Goal: Task Accomplishment & Management: Manage account settings

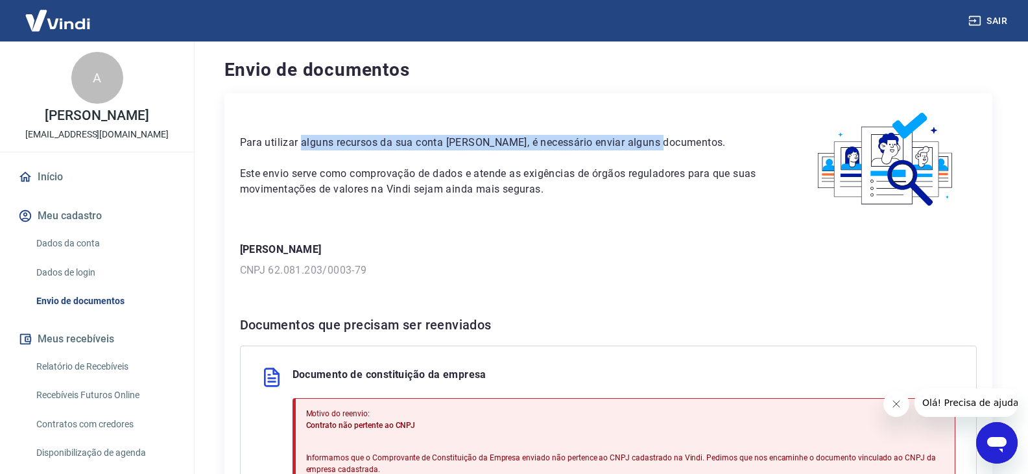
drag, startPoint x: 302, startPoint y: 145, endPoint x: 657, endPoint y: 137, distance: 355.4
click at [657, 137] on p "Para utilizar alguns recursos da sua conta Vindi, é necessário enviar alguns do…" at bounding box center [502, 143] width 525 height 16
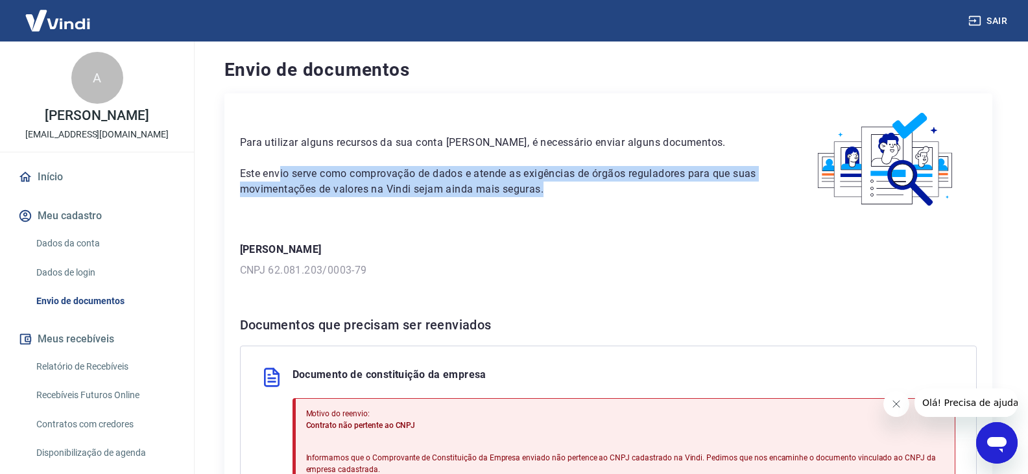
drag, startPoint x: 279, startPoint y: 177, endPoint x: 677, endPoint y: 187, distance: 398.2
click at [677, 187] on p "Este envio serve como comprovação de dados e atende as exigências de órgãos reg…" at bounding box center [502, 181] width 525 height 31
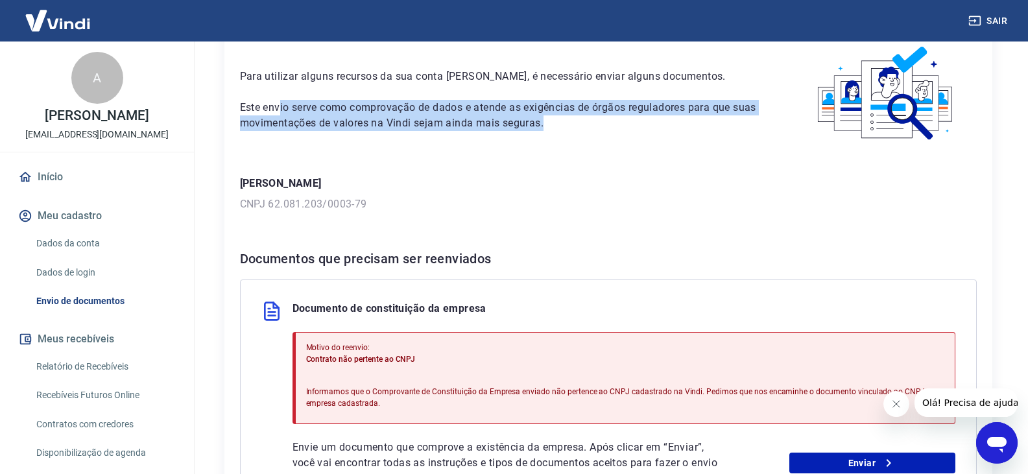
scroll to position [130, 0]
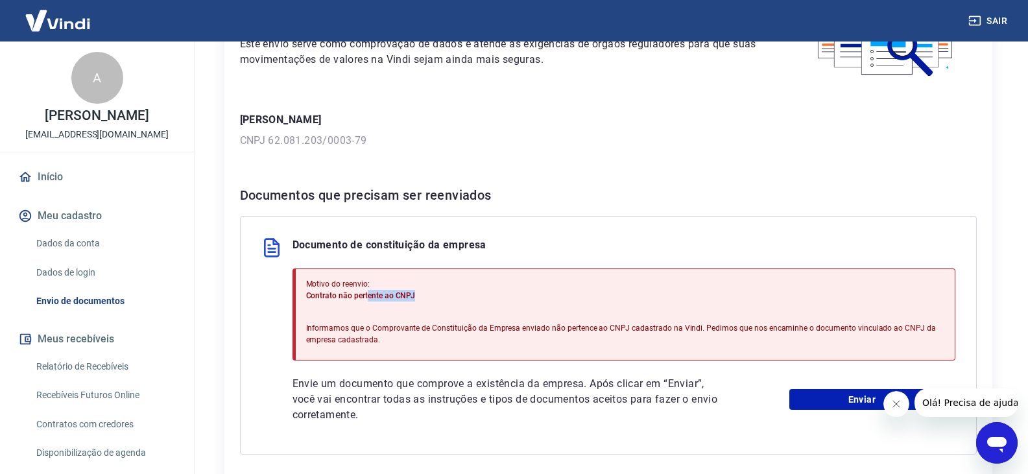
drag, startPoint x: 368, startPoint y: 296, endPoint x: 442, endPoint y: 296, distance: 74.6
click at [442, 296] on p "Contrato não pertente ao CNPJ" at bounding box center [625, 296] width 638 height 12
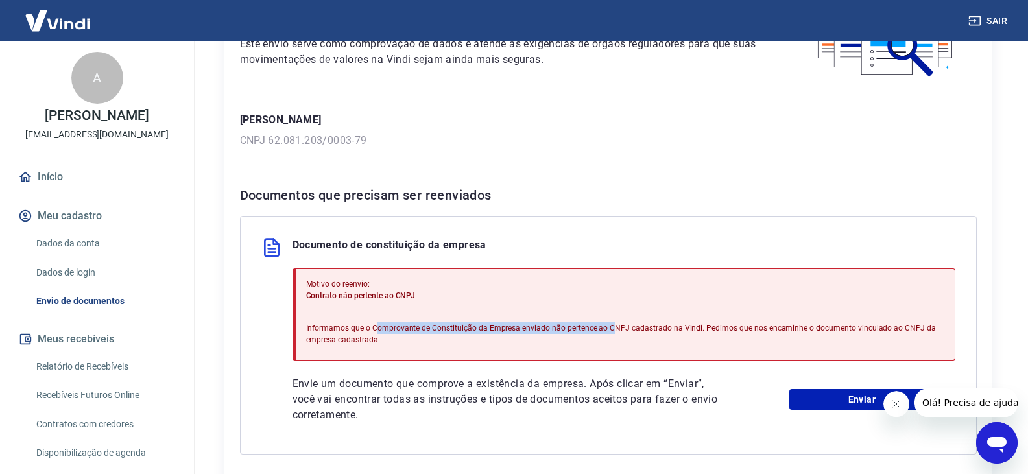
drag, startPoint x: 375, startPoint y: 331, endPoint x: 606, endPoint y: 327, distance: 230.9
click at [606, 327] on p "Informamos que o Comprovante de Constituição da Empresa enviado não pertence ao…" at bounding box center [625, 333] width 638 height 23
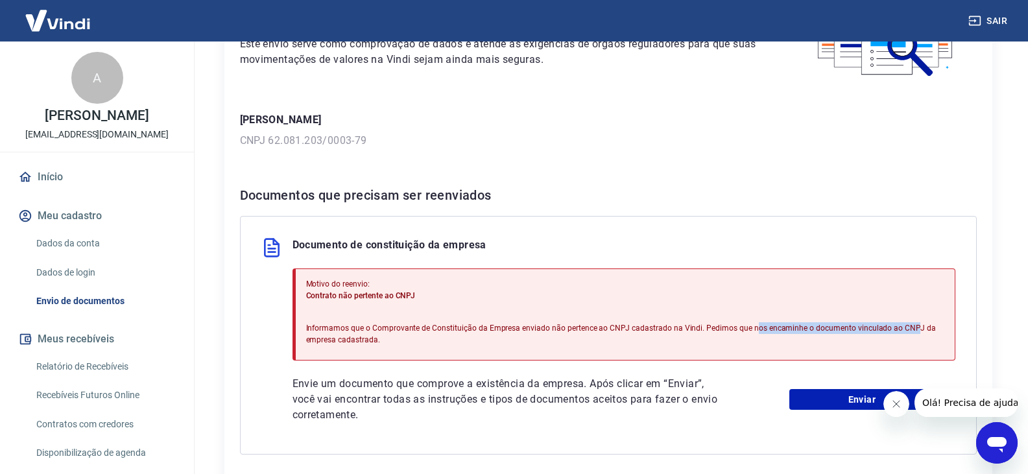
drag, startPoint x: 750, startPoint y: 331, endPoint x: 905, endPoint y: 331, distance: 154.3
click at [905, 331] on p "Informamos que o Comprovante de Constituição da Empresa enviado não pertence ao…" at bounding box center [625, 333] width 638 height 23
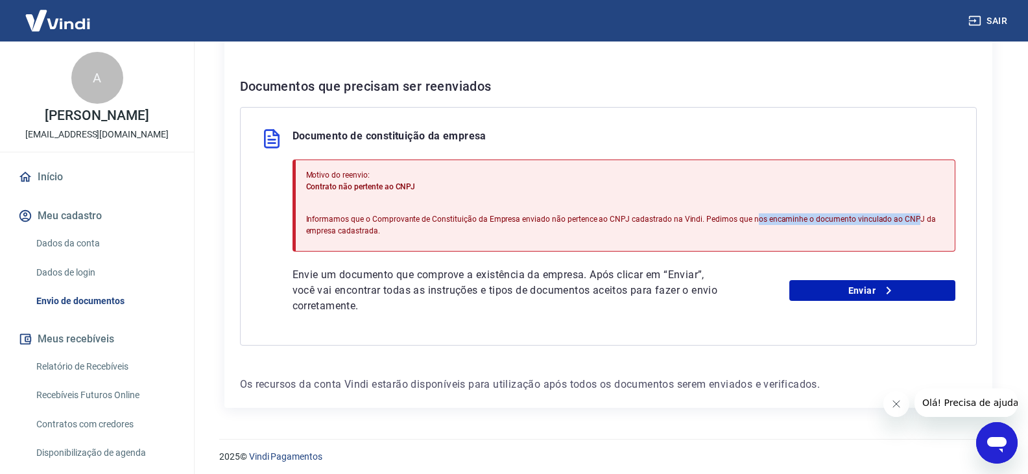
scroll to position [244, 0]
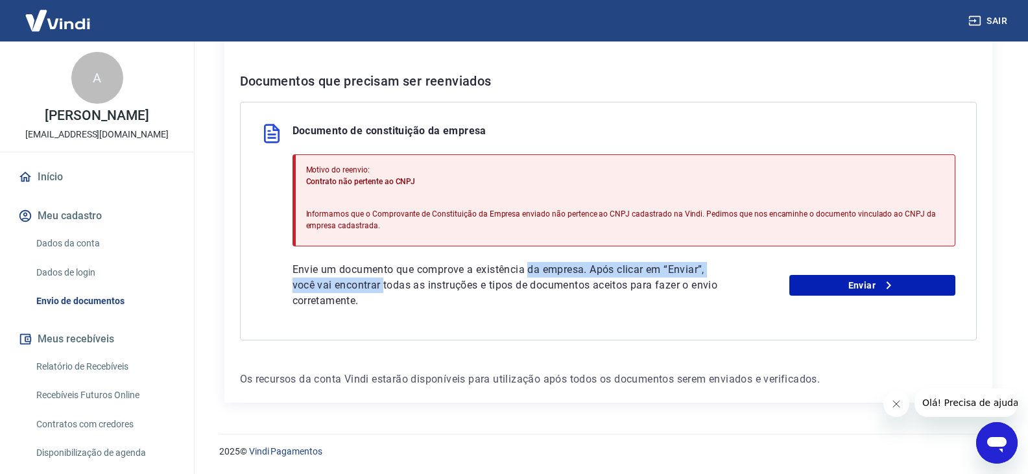
drag, startPoint x: 384, startPoint y: 278, endPoint x: 532, endPoint y: 275, distance: 147.2
click at [532, 275] on p "Envie um documento que comprove a existência da empresa. Após clicar em “Enviar…" at bounding box center [507, 285] width 431 height 47
click at [597, 301] on p "Envie um documento que comprove a existência da empresa. Após clicar em “Enviar…" at bounding box center [507, 285] width 431 height 47
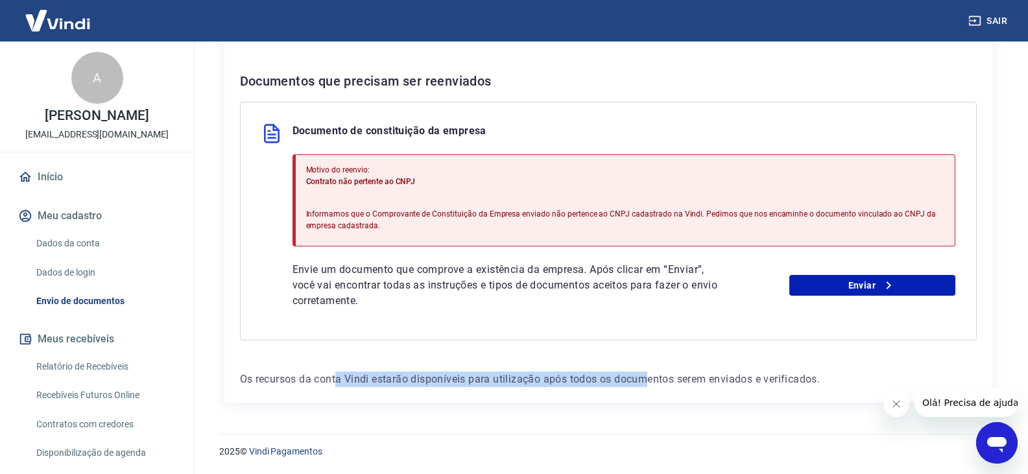
drag, startPoint x: 336, startPoint y: 375, endPoint x: 646, endPoint y: 384, distance: 310.7
click at [646, 384] on p "Os recursos da conta Vindi estarão disponíveis para utilização após todos os do…" at bounding box center [608, 380] width 737 height 16
click at [450, 278] on p "Envie um documento que comprove a existência da empresa. Após clicar em “Enviar…" at bounding box center [507, 285] width 431 height 47
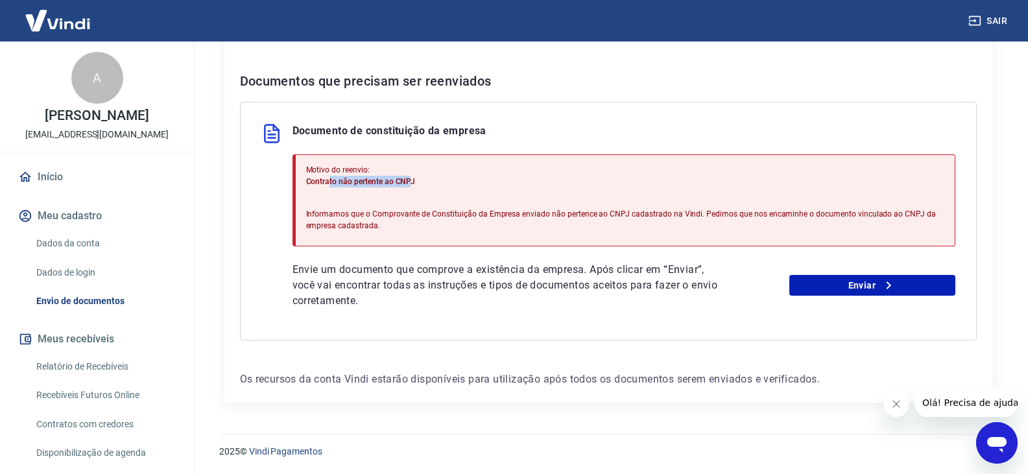
drag, startPoint x: 327, startPoint y: 182, endPoint x: 408, endPoint y: 183, distance: 80.4
click at [408, 183] on span "Contrato não pertente ao CNPJ" at bounding box center [361, 181] width 110 height 9
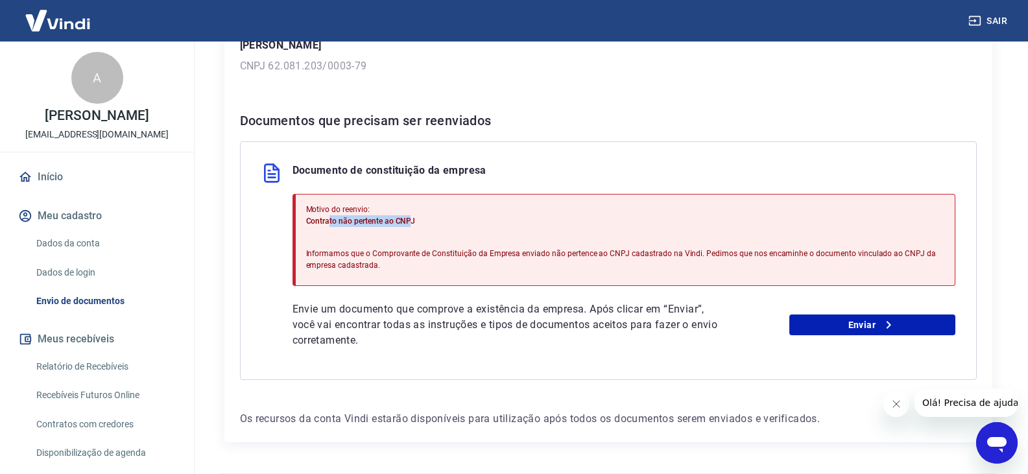
scroll to position [50, 0]
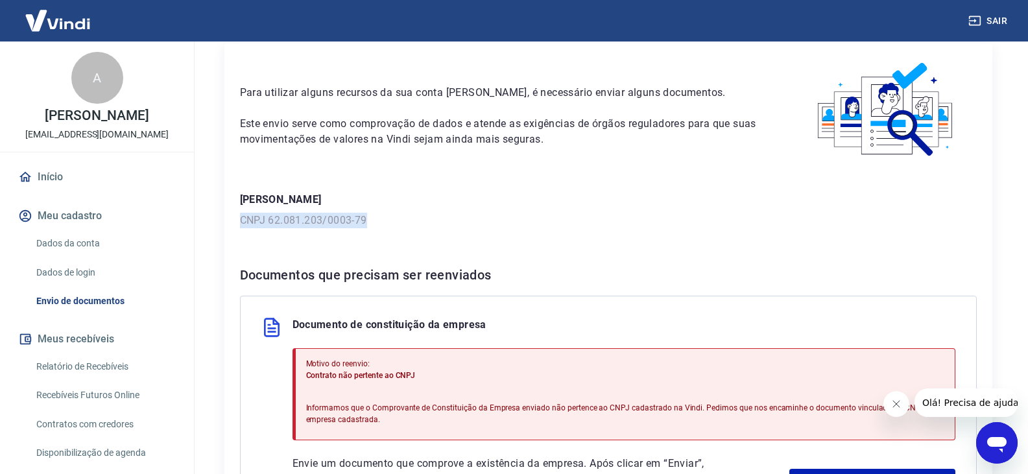
drag, startPoint x: 241, startPoint y: 220, endPoint x: 380, endPoint y: 221, distance: 138.8
click at [380, 221] on p "CNPJ 62.081.203/0003-79" at bounding box center [608, 221] width 737 height 16
click at [432, 239] on div "Para utilizar alguns recursos da sua conta Vindi, é necessário enviar alguns do…" at bounding box center [608, 319] width 768 height 553
drag, startPoint x: 240, startPoint y: 220, endPoint x: 365, endPoint y: 219, distance: 125.1
click at [365, 220] on p "CNPJ 62.081.203/0003-79" at bounding box center [608, 221] width 737 height 16
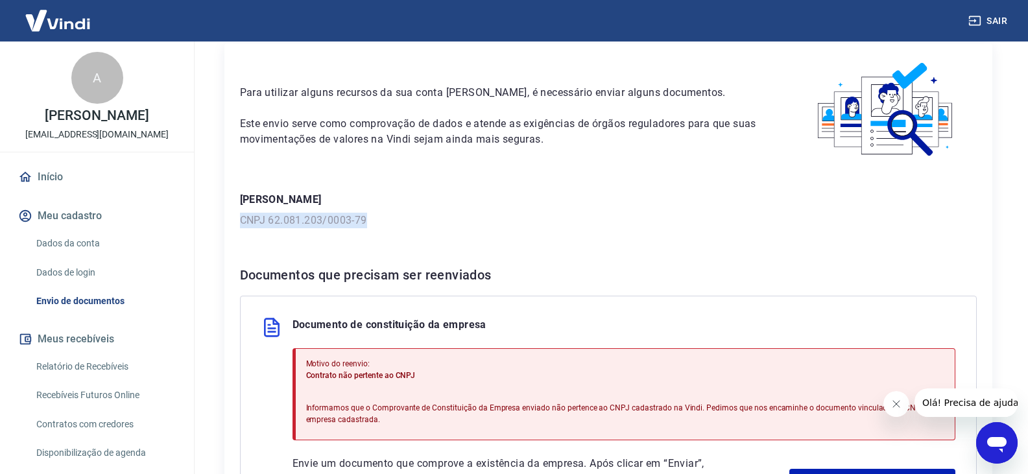
copy p "CNPJ 62.081.203/0003-79"
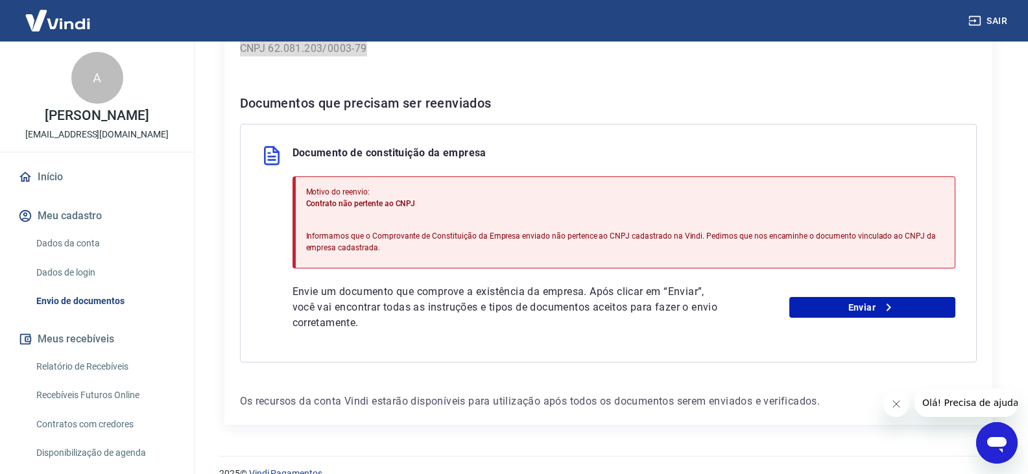
scroll to position [244, 0]
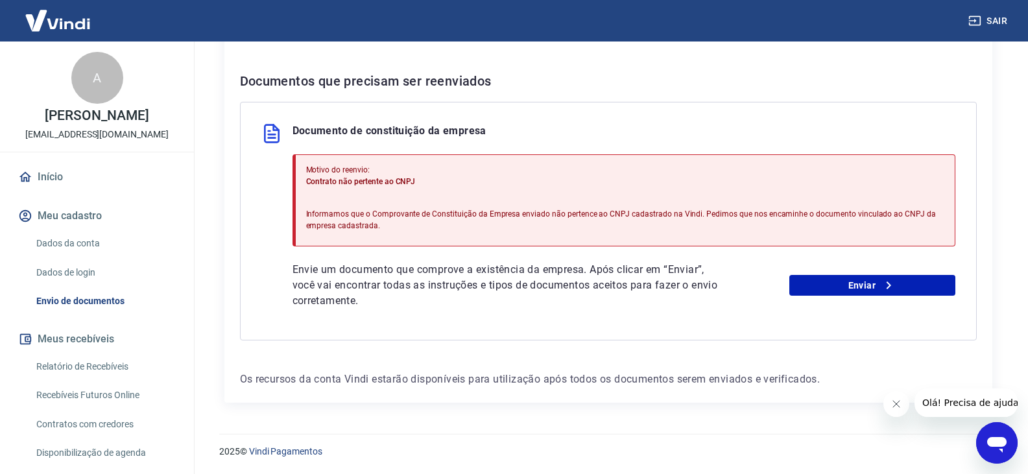
click at [713, 93] on div "Documentos que precisam ser reenviados Documento de constituição da empresa Mot…" at bounding box center [608, 206] width 737 height 270
click at [85, 217] on button "Meu cadastro" at bounding box center [97, 216] width 163 height 29
click at [71, 242] on link "Dados da conta" at bounding box center [104, 243] width 147 height 27
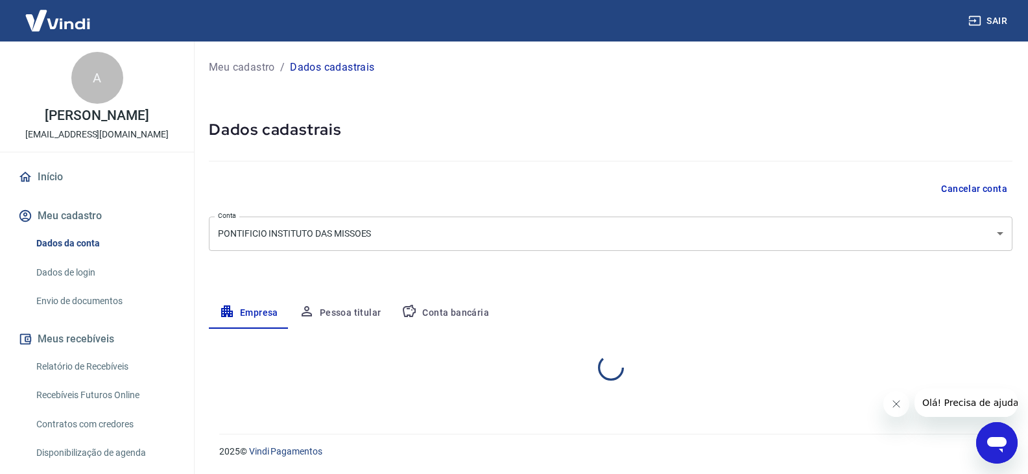
select select "SP"
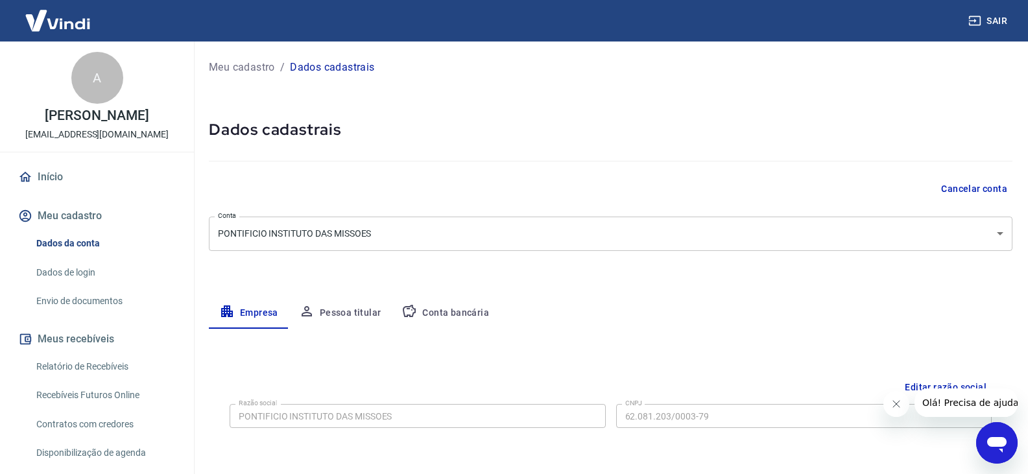
click at [404, 232] on body "Sair A Ace Marbella Valdez vendas@editoramundoemissao.com.br Início Meu cadastr…" at bounding box center [514, 237] width 1028 height 474
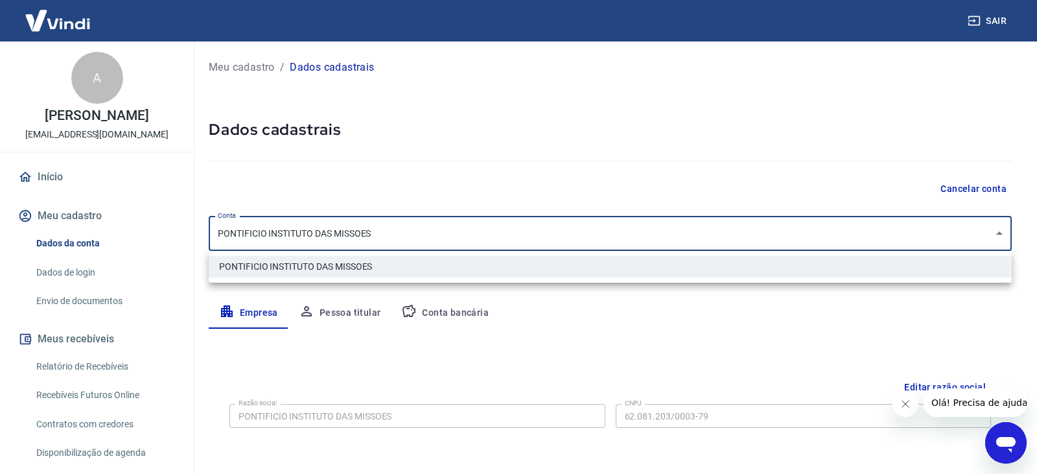
click at [479, 196] on div at bounding box center [518, 237] width 1037 height 474
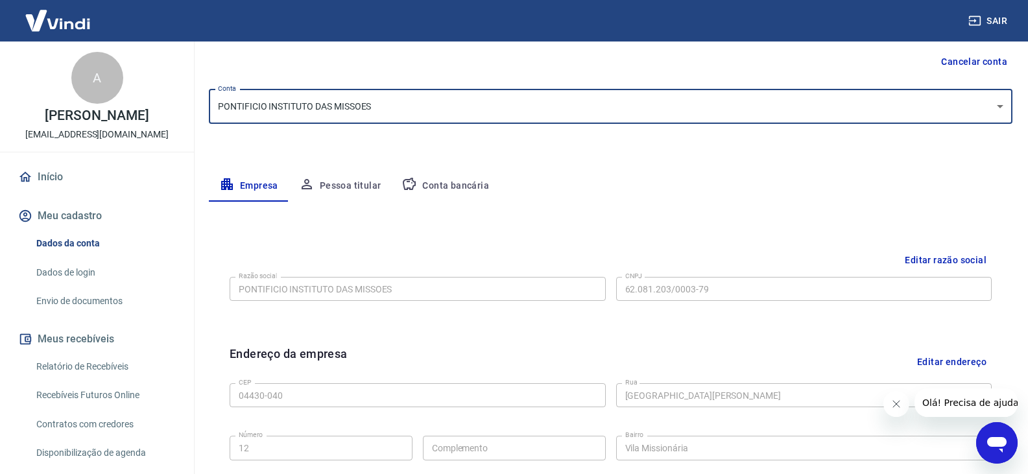
scroll to position [130, 0]
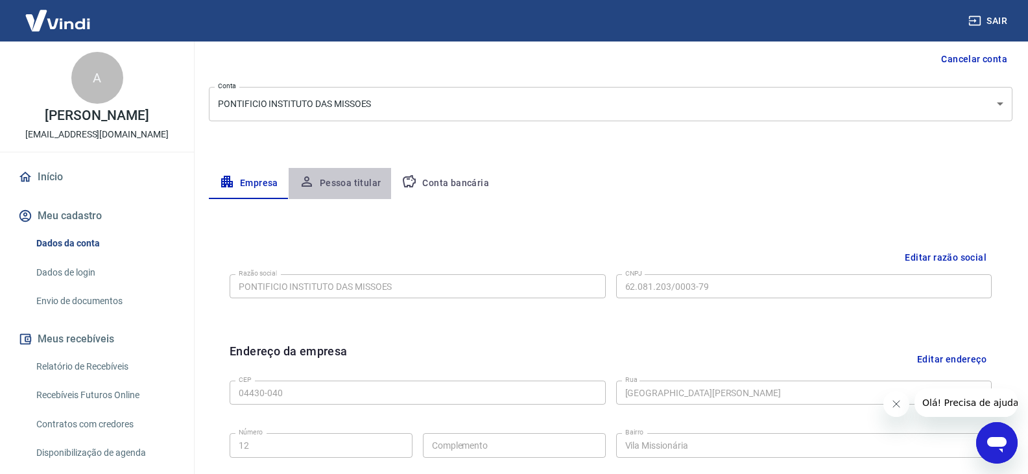
click at [339, 187] on button "Pessoa titular" at bounding box center [340, 183] width 103 height 31
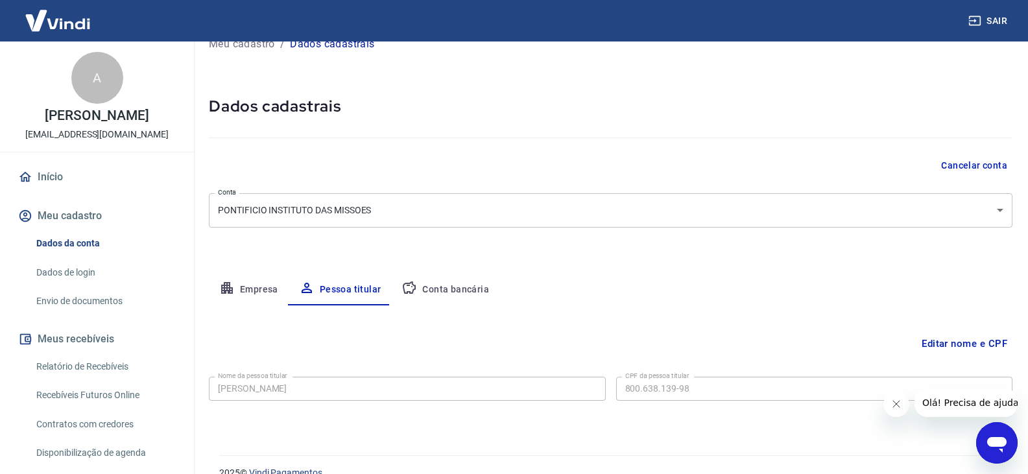
scroll to position [45, 0]
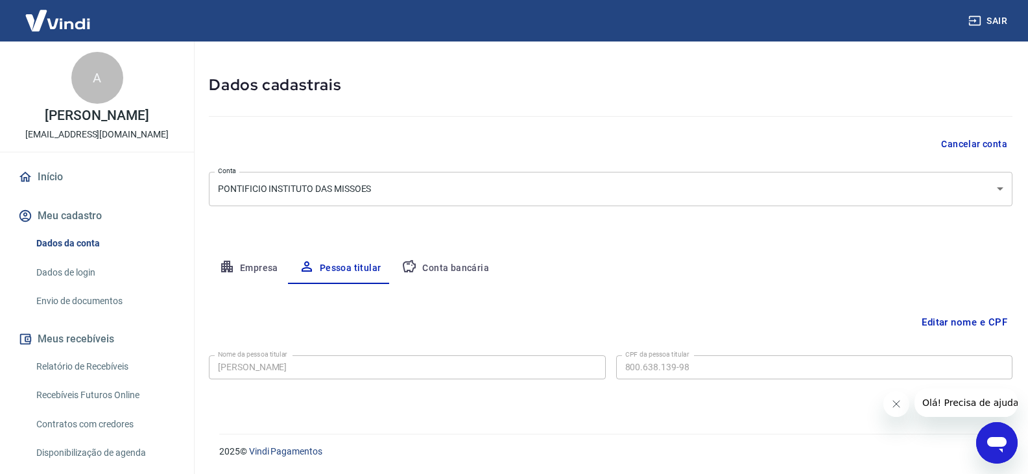
click at [253, 268] on button "Empresa" at bounding box center [249, 268] width 80 height 31
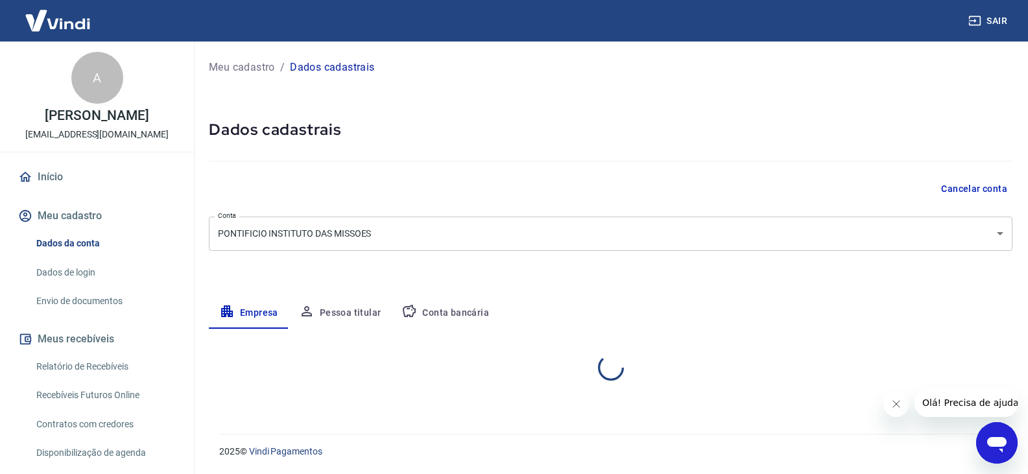
scroll to position [0, 0]
select select "SP"
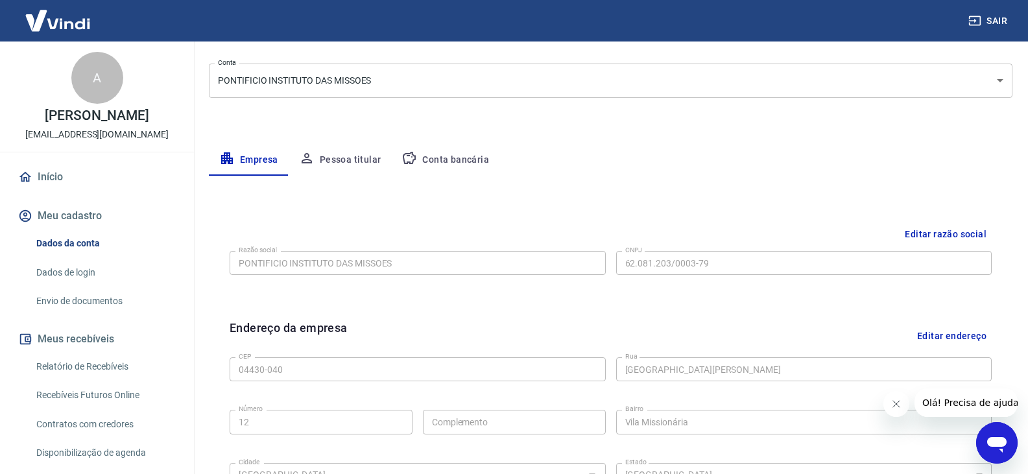
scroll to position [195, 0]
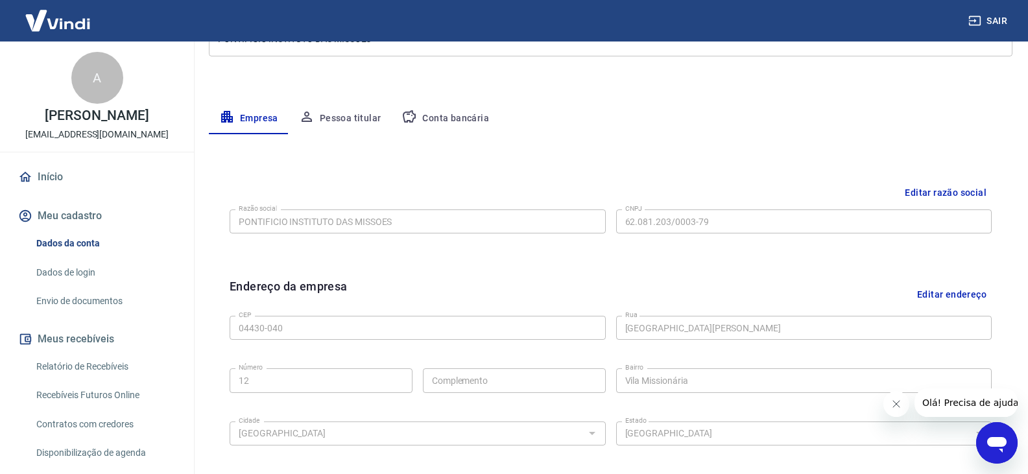
click at [339, 123] on button "Pessoa titular" at bounding box center [340, 118] width 103 height 31
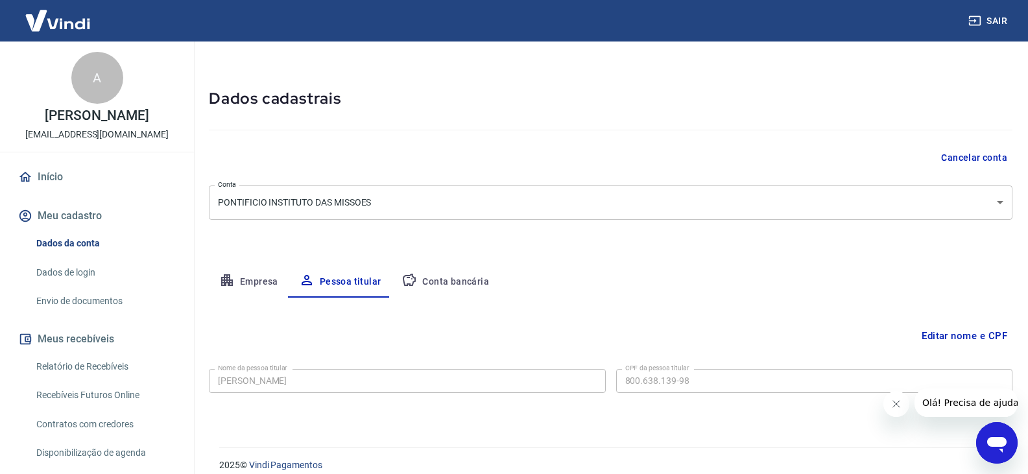
scroll to position [45, 0]
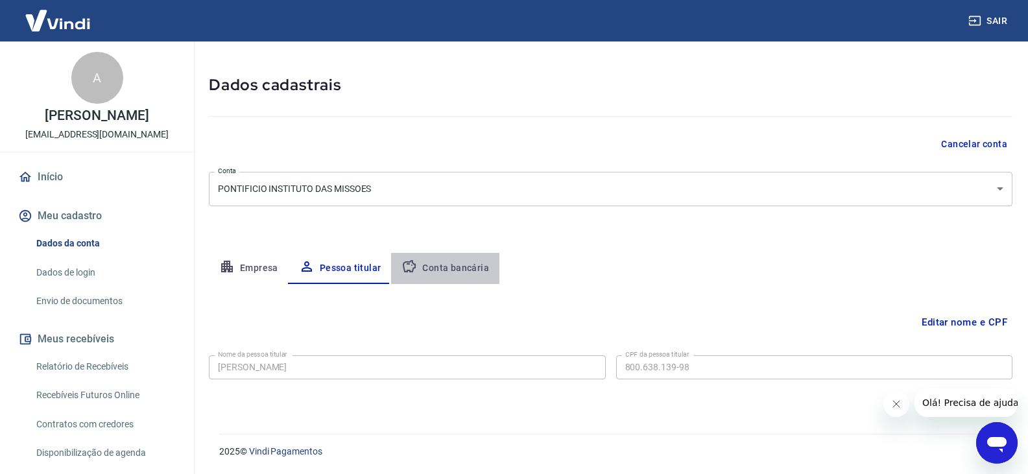
click at [445, 265] on button "Conta bancária" at bounding box center [445, 268] width 108 height 31
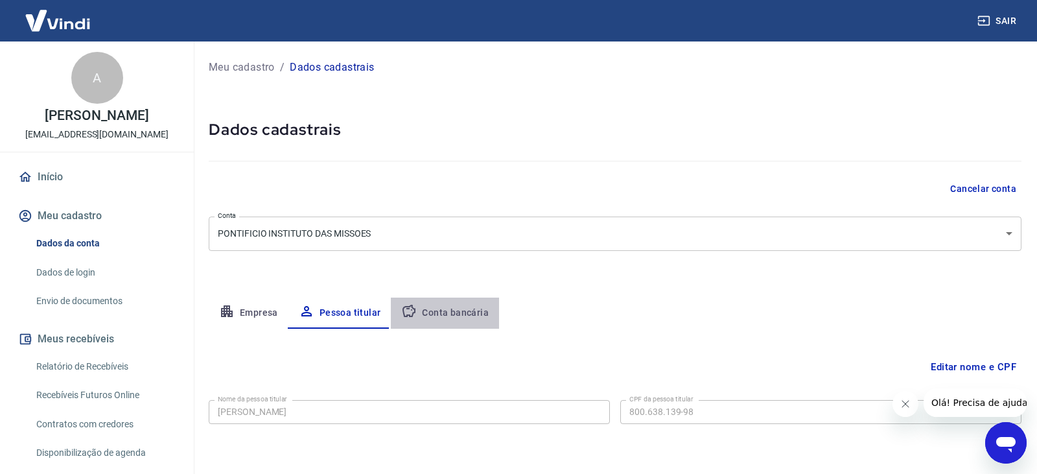
select select "1"
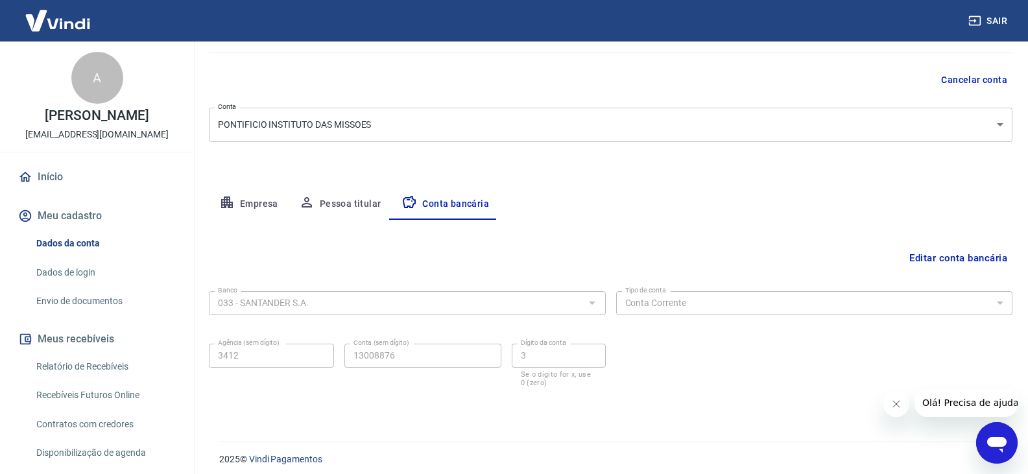
scroll to position [117, 0]
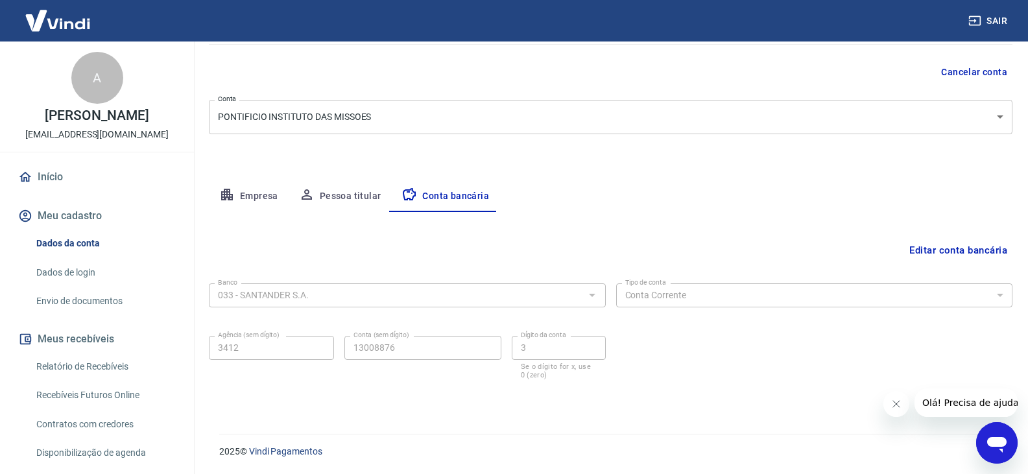
click at [240, 198] on button "Empresa" at bounding box center [249, 196] width 80 height 31
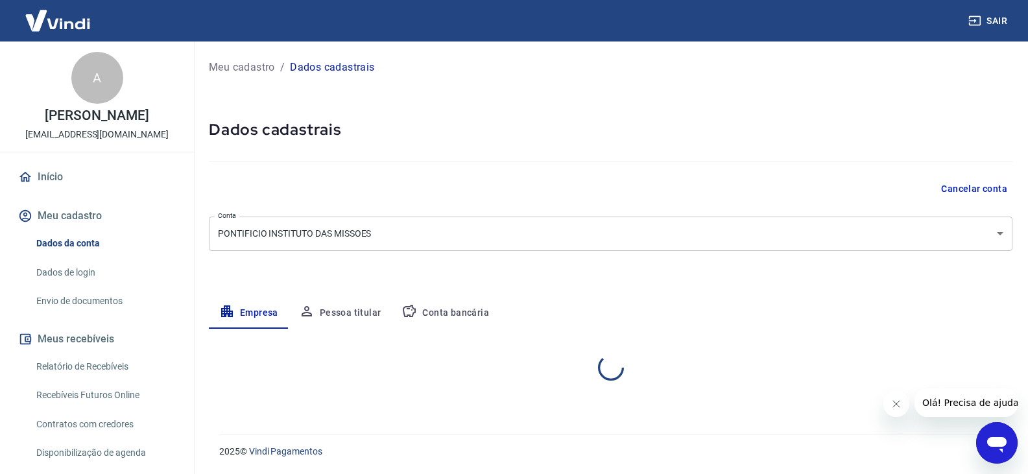
scroll to position [0, 0]
select select "SP"
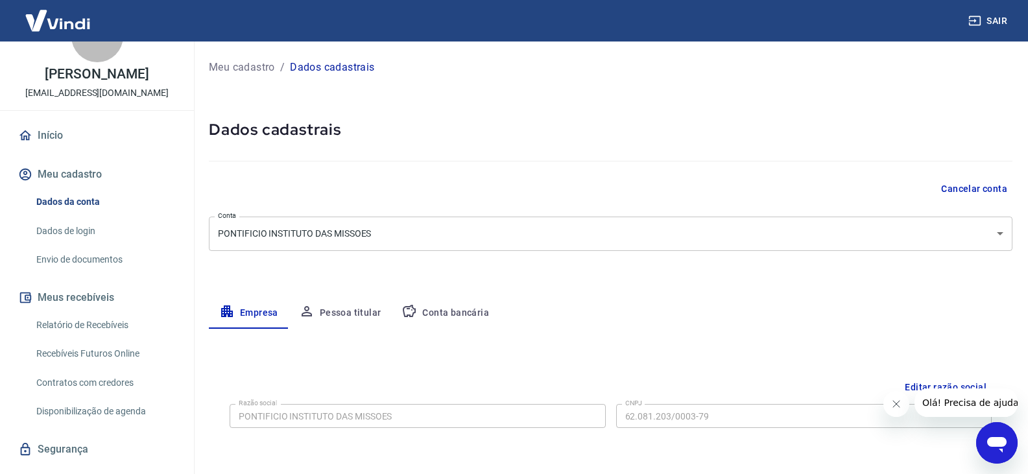
scroll to position [65, 0]
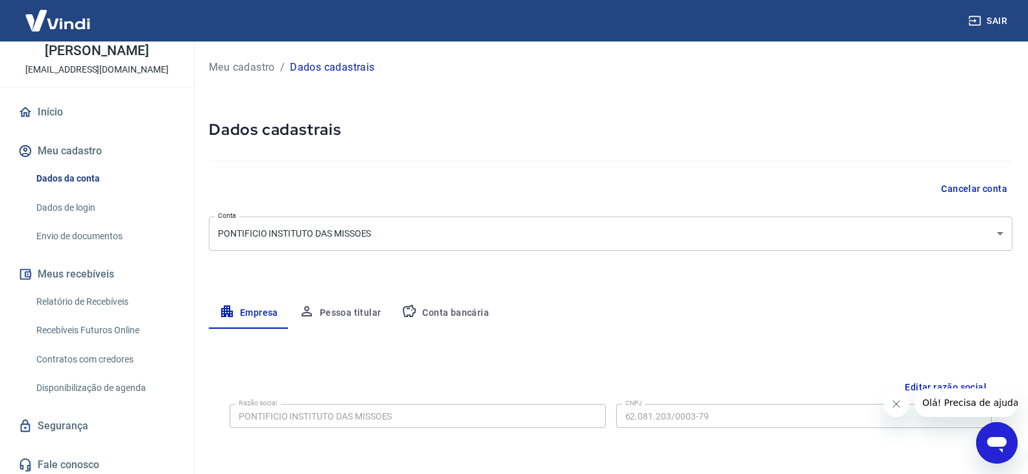
click at [84, 299] on link "Relatório de Recebíveis" at bounding box center [104, 302] width 147 height 27
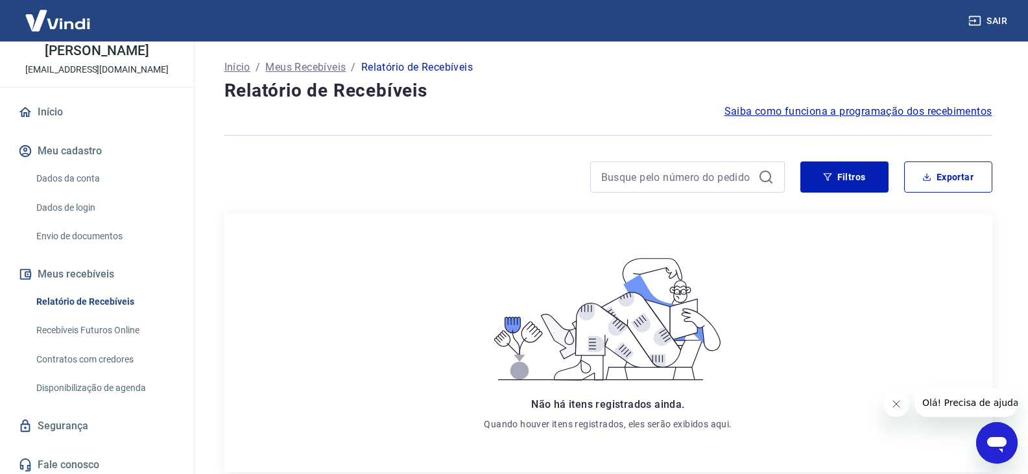
click at [76, 331] on link "Recebíveis Futuros Online" at bounding box center [104, 330] width 147 height 27
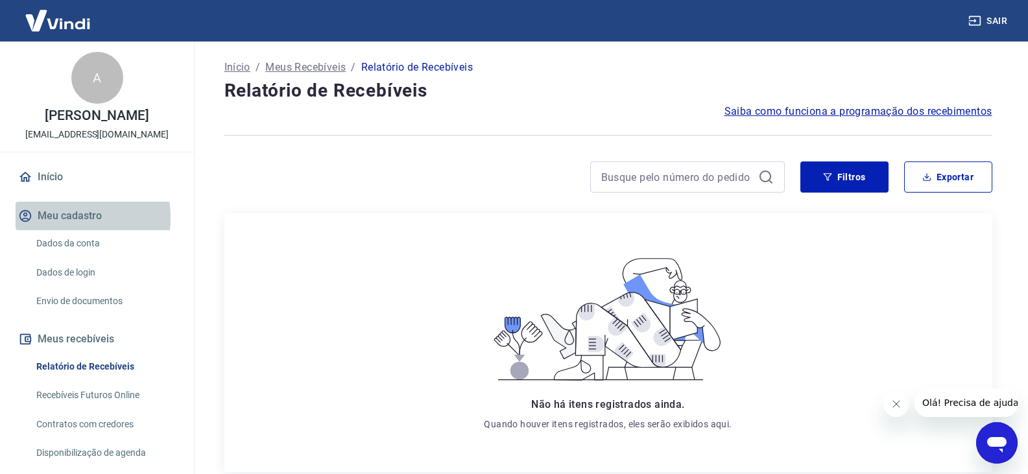
click at [52, 219] on button "Meu cadastro" at bounding box center [97, 216] width 163 height 29
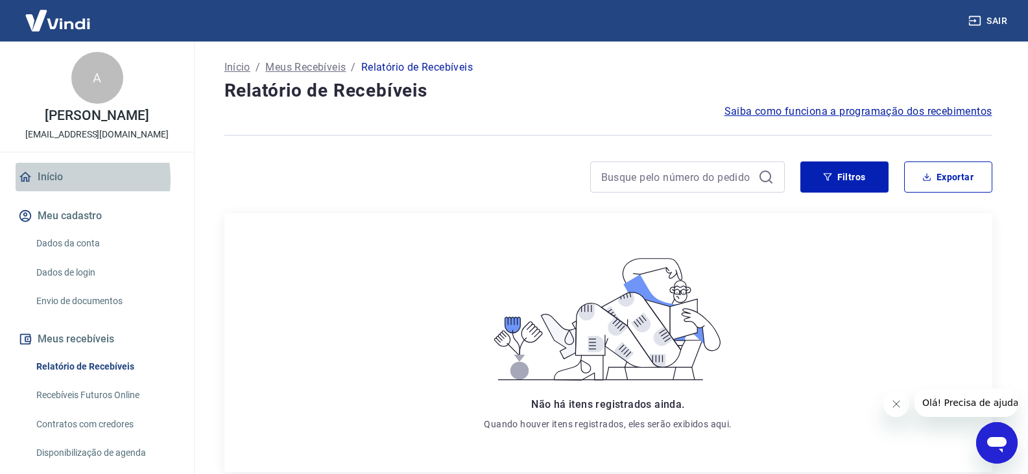
click at [50, 179] on link "Início" at bounding box center [97, 177] width 163 height 29
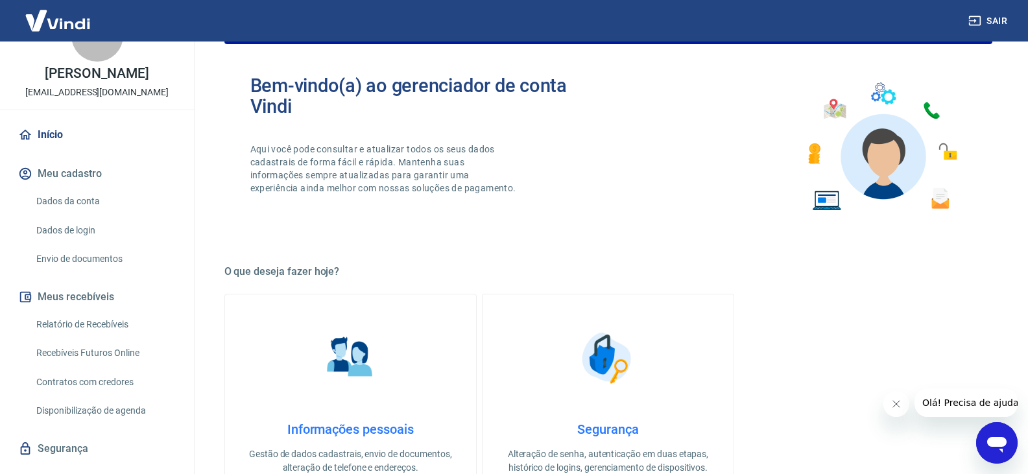
scroll to position [70, 0]
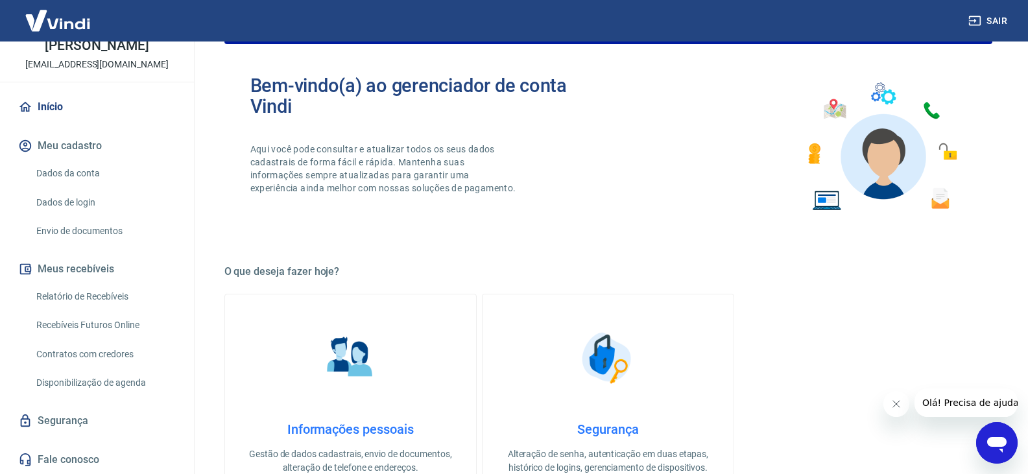
click at [90, 231] on link "Envio de documentos" at bounding box center [104, 231] width 147 height 27
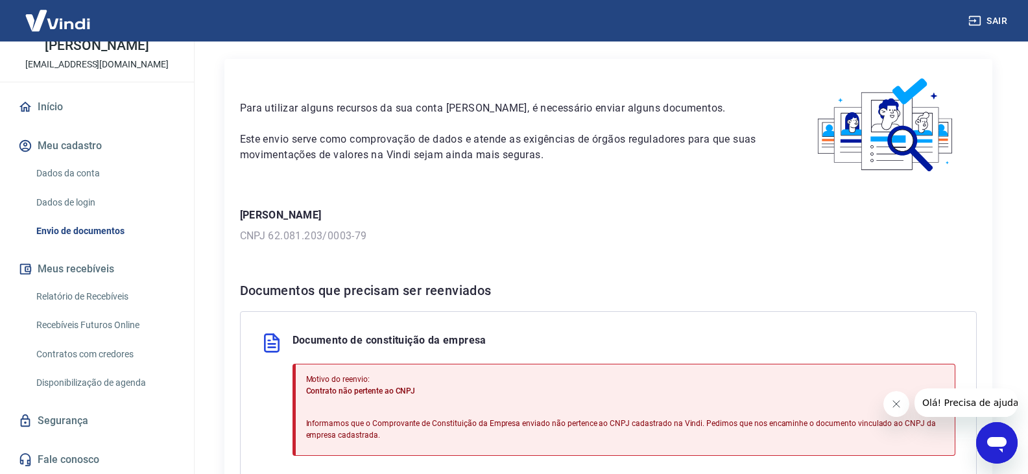
scroll to position [65, 0]
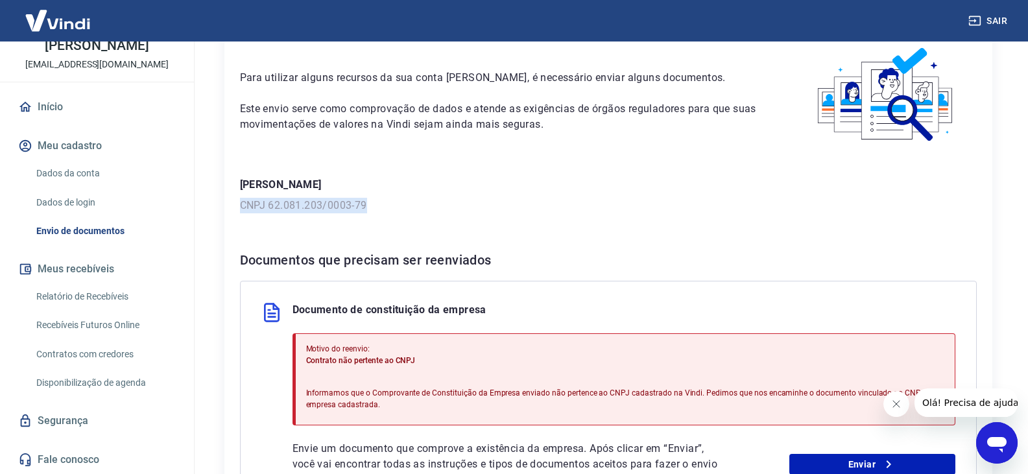
drag, startPoint x: 241, startPoint y: 202, endPoint x: 377, endPoint y: 196, distance: 137.0
click at [377, 196] on div "Ace Marbella Valdez CNPJ 62.081.203/0003-79" at bounding box center [608, 195] width 737 height 36
copy p "CNPJ 62.081.203/0003-79"
click at [602, 250] on h6 "Documentos que precisam ser reenviados" at bounding box center [608, 260] width 737 height 21
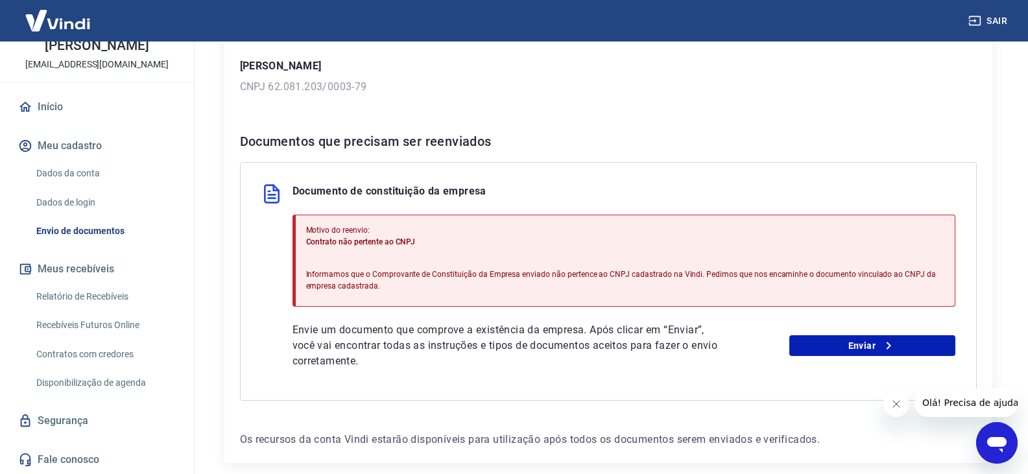
scroll to position [195, 0]
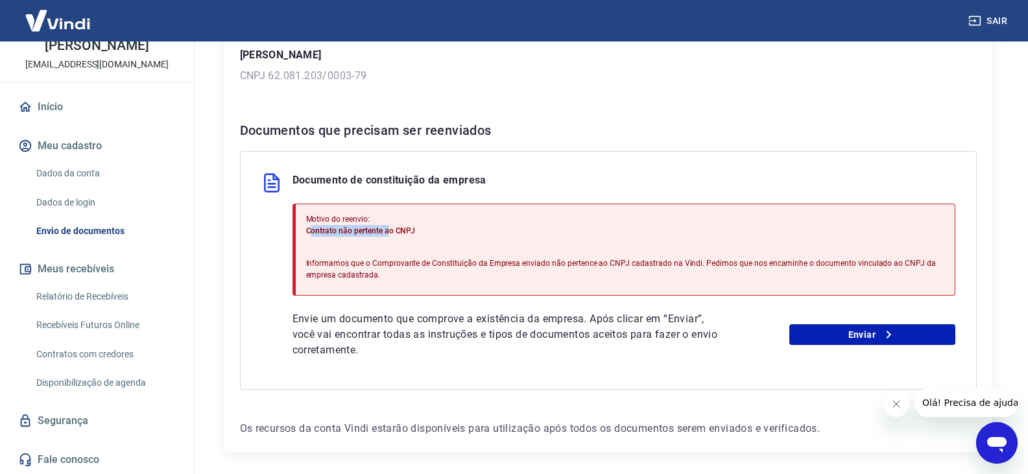
drag, startPoint x: 311, startPoint y: 235, endPoint x: 389, endPoint y: 231, distance: 78.6
click at [389, 231] on span "Contrato não pertente ao CNPJ" at bounding box center [361, 230] width 110 height 9
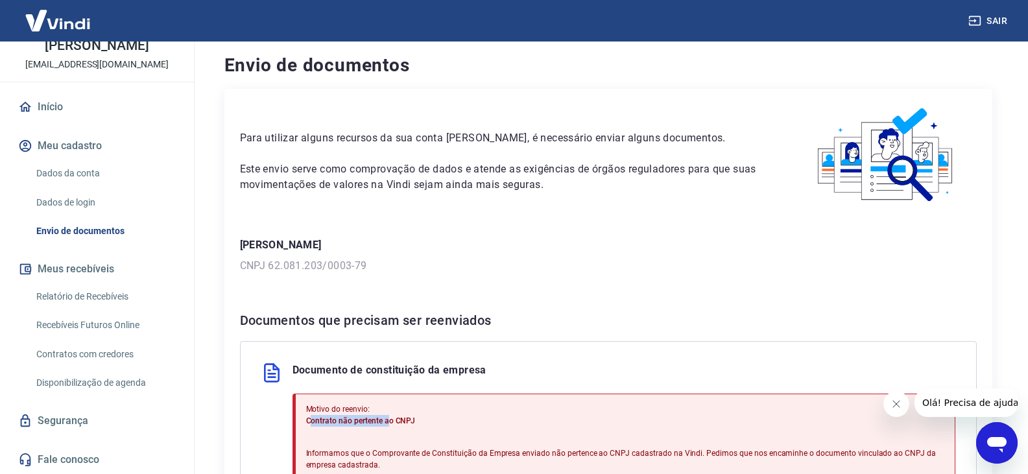
scroll to position [0, 0]
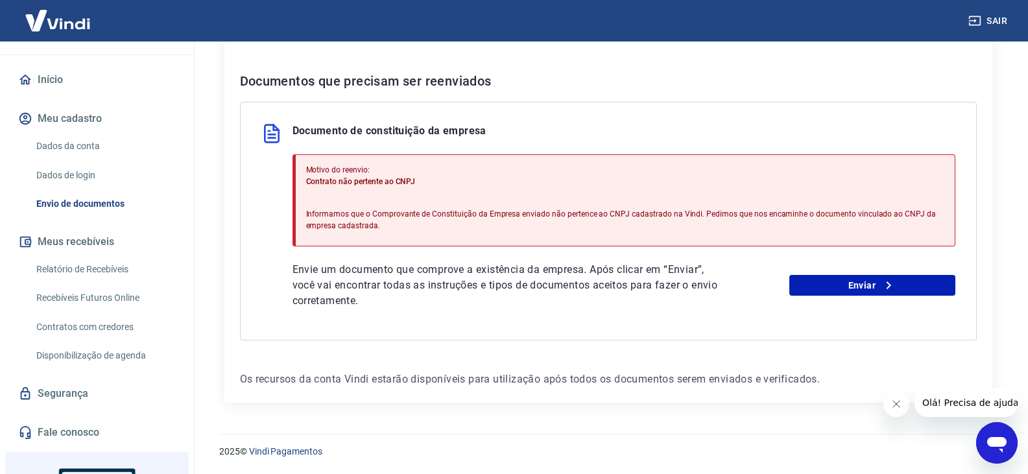
scroll to position [130, 0]
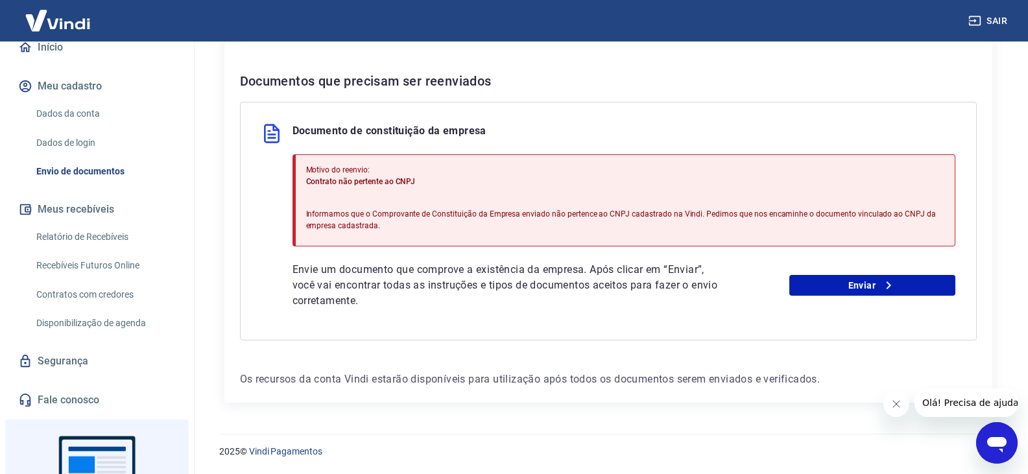
click at [67, 360] on link "Segurança" at bounding box center [97, 361] width 163 height 29
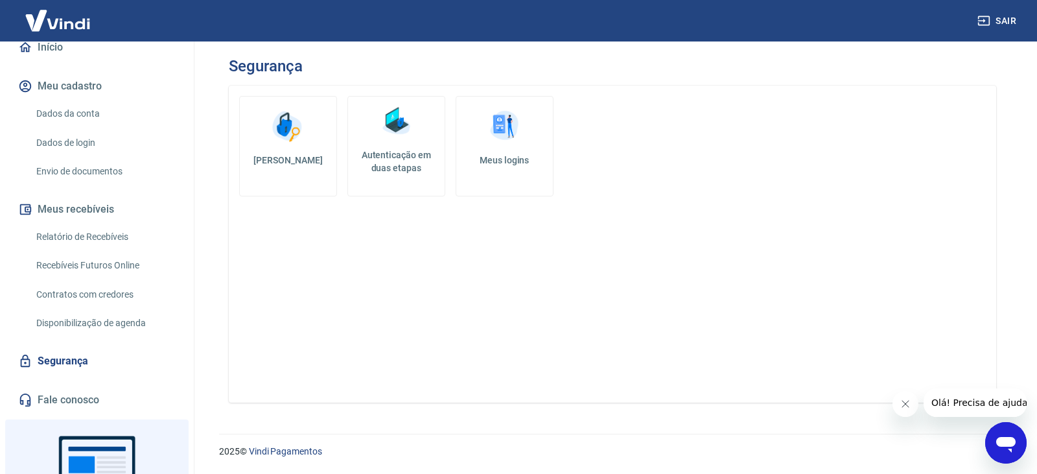
click at [506, 138] on img at bounding box center [504, 126] width 39 height 39
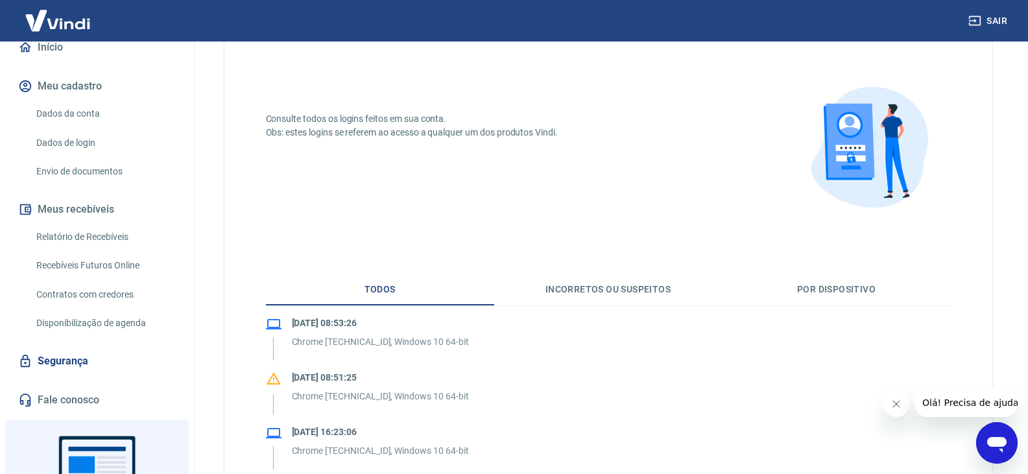
scroll to position [130, 0]
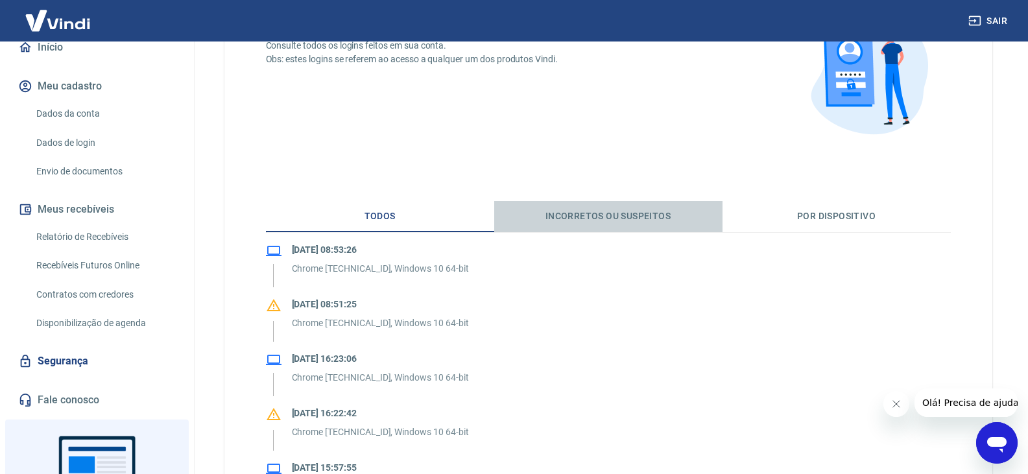
click at [617, 219] on button "Incorretos ou suspeitos" at bounding box center [608, 216] width 228 height 31
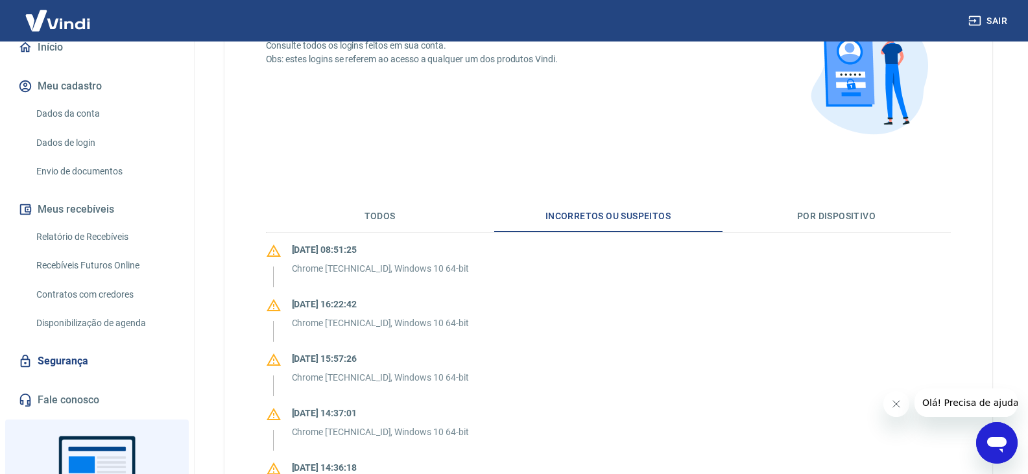
click at [814, 216] on button "Por dispositivo" at bounding box center [836, 216] width 228 height 31
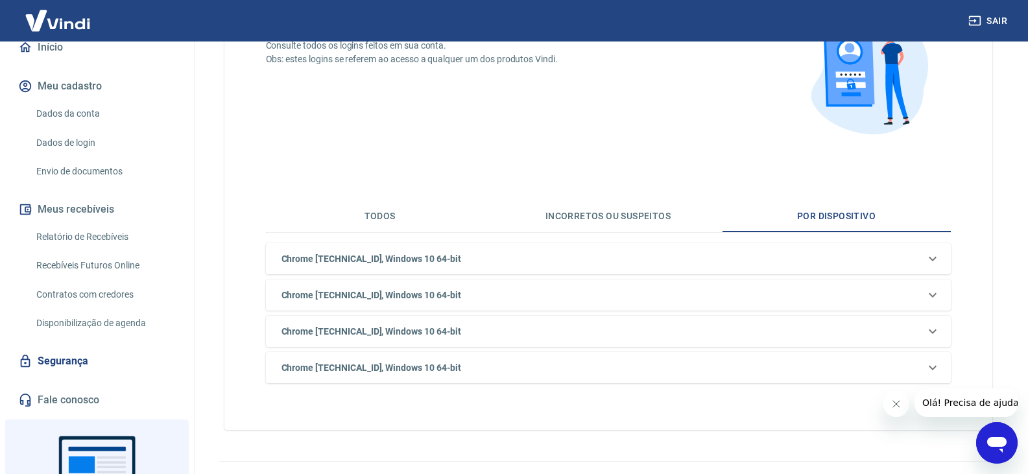
click at [389, 215] on button "Todos" at bounding box center [380, 216] width 228 height 31
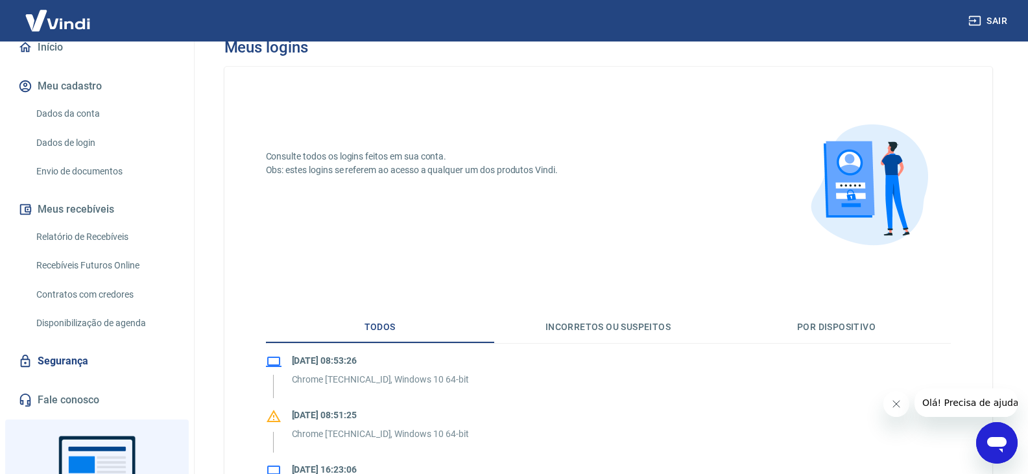
scroll to position [0, 0]
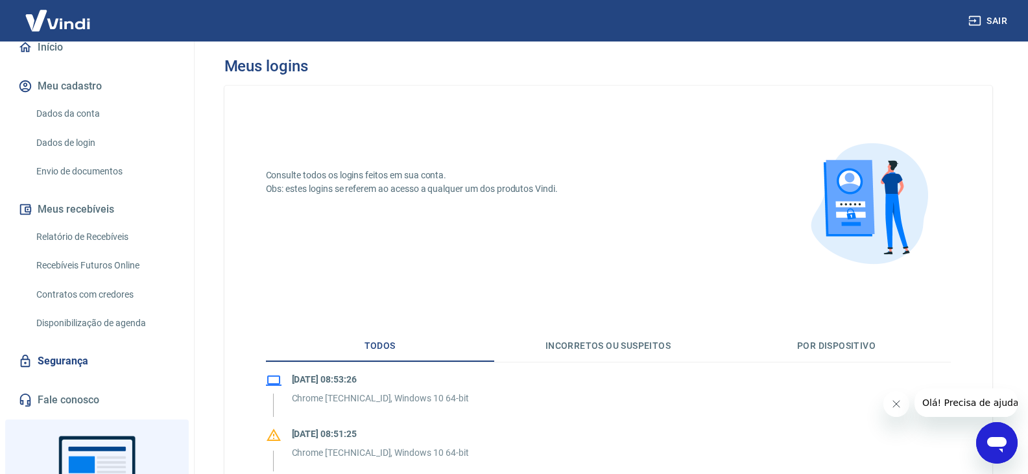
click at [80, 322] on link "Disponibilização de agenda" at bounding box center [104, 323] width 147 height 27
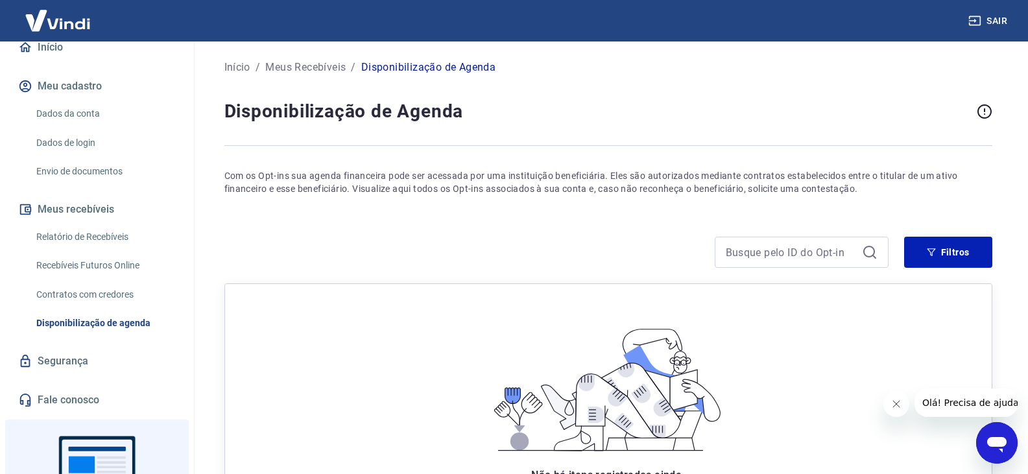
click at [90, 295] on link "Contratos com credores" at bounding box center [104, 294] width 147 height 27
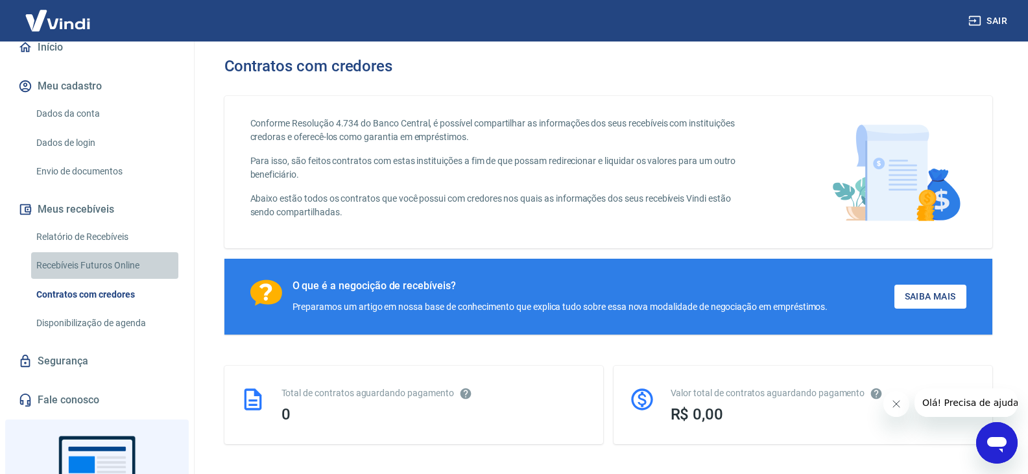
click at [140, 262] on link "Recebíveis Futuros Online" at bounding box center [104, 265] width 147 height 27
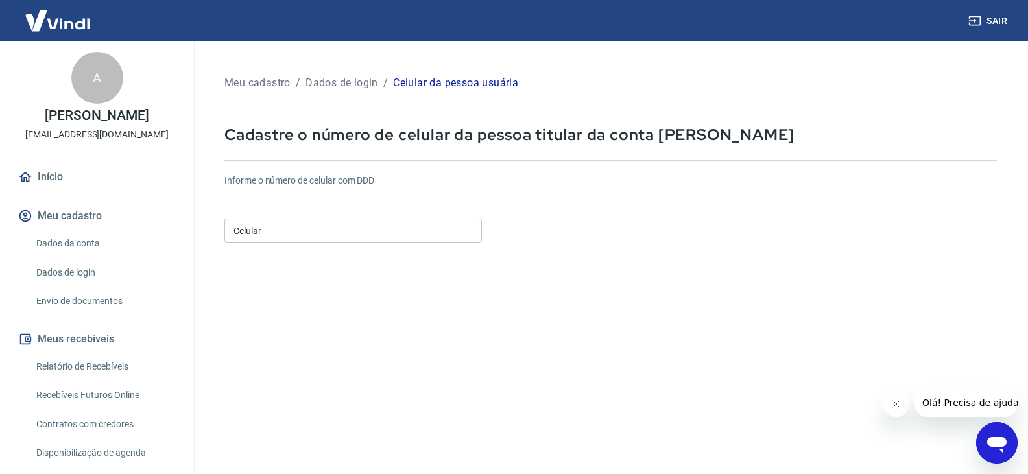
click at [283, 228] on input "Celular" at bounding box center [352, 231] width 257 height 24
click at [635, 386] on form "Informe o número de celular com DDD Celular [PHONE_NUMBER] Celular Continuar Ca…" at bounding box center [610, 352] width 772 height 379
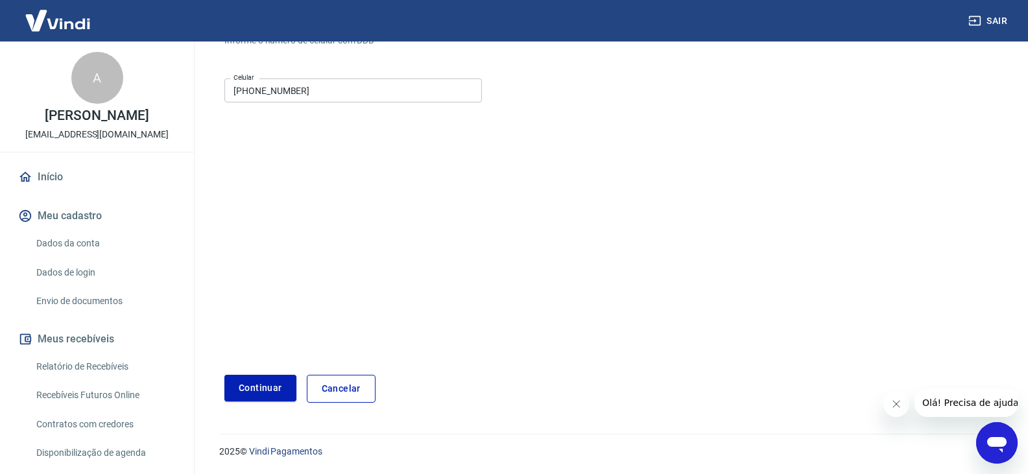
click at [252, 389] on button "Continuar" at bounding box center [260, 388] width 72 height 27
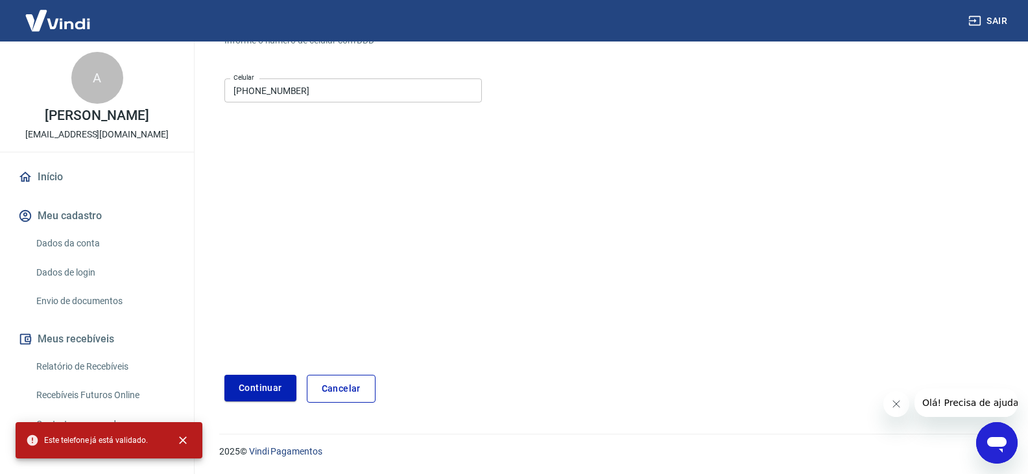
click at [305, 89] on input "[PHONE_NUMBER]" at bounding box center [352, 90] width 257 height 24
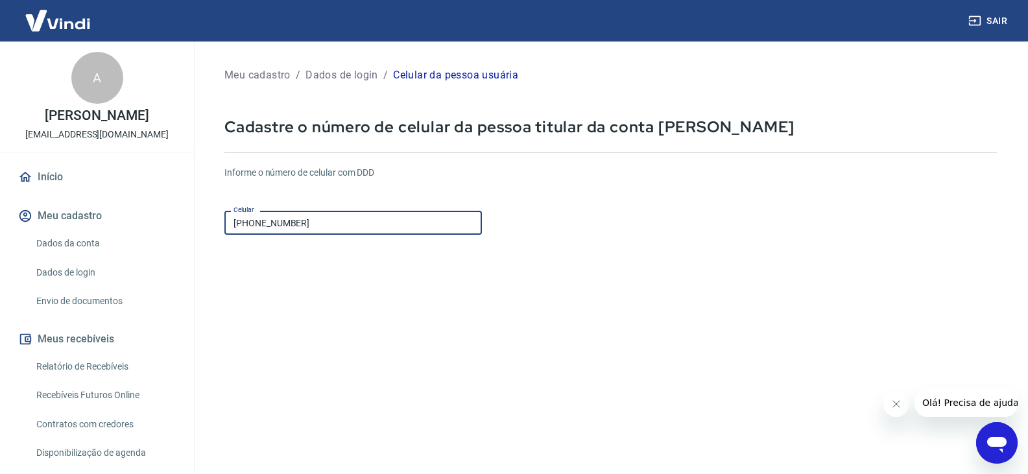
scroll to position [0, 0]
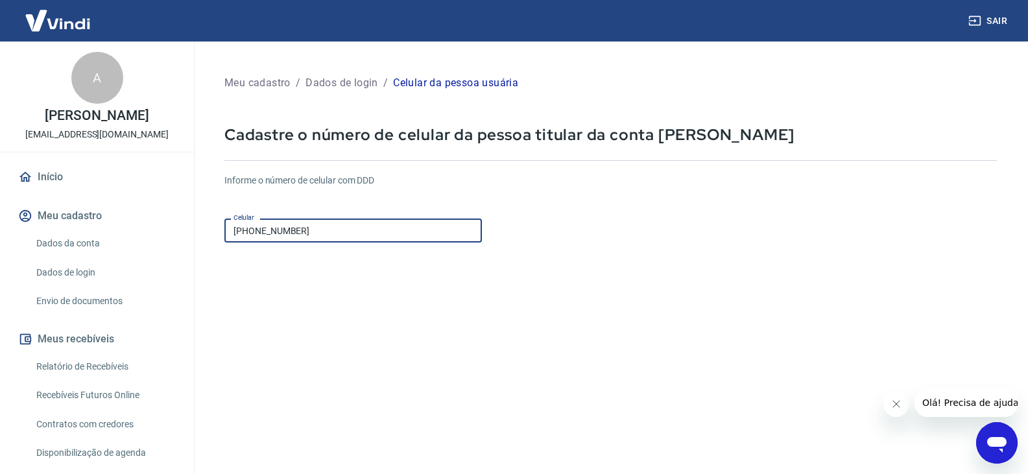
drag, startPoint x: 200, startPoint y: 230, endPoint x: 106, endPoint y: 230, distance: 94.0
click at [106, 230] on div "Sair A [PERSON_NAME] [EMAIL_ADDRESS][DOMAIN_NAME] Início Meu cadastro Dados da …" at bounding box center [514, 237] width 1028 height 474
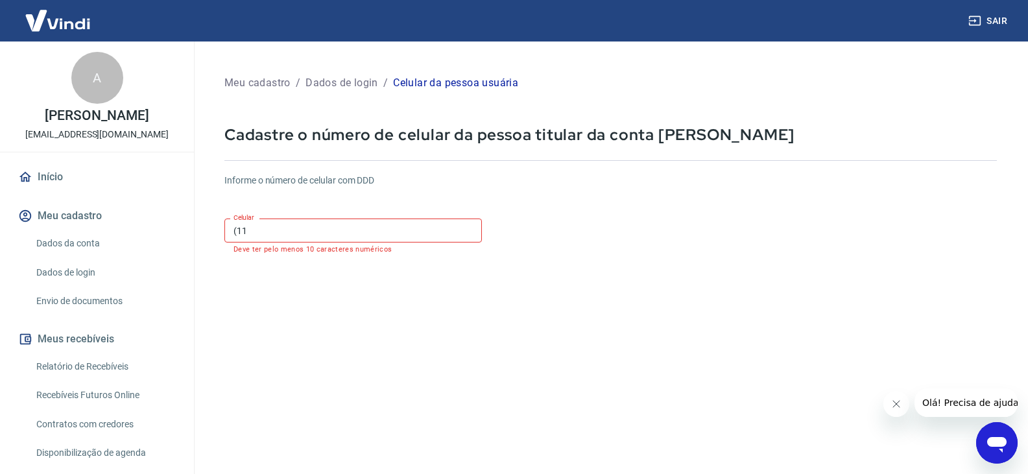
click at [303, 234] on input "(11" at bounding box center [352, 231] width 257 height 24
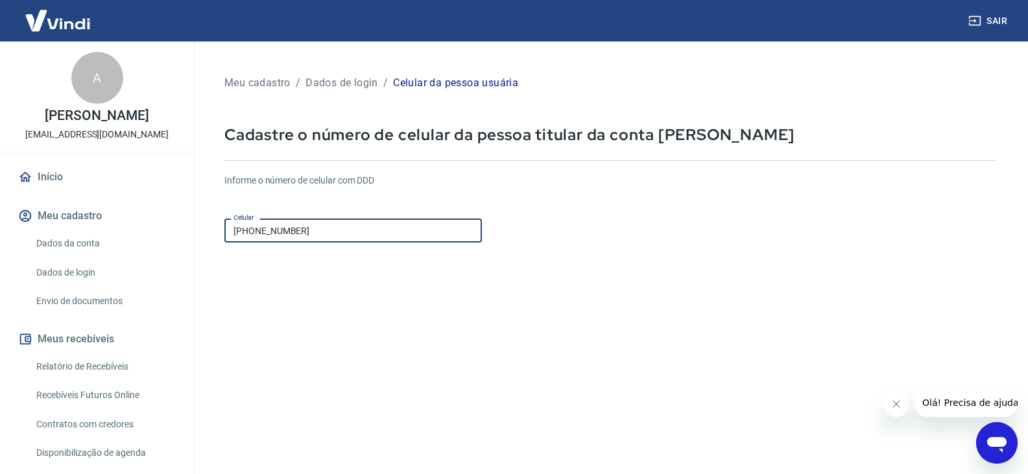
type input "[PHONE_NUMBER]"
click at [499, 370] on form "Informe o número de celular com DDD Celular (11) 99668-2761 Celular Continuar C…" at bounding box center [610, 352] width 772 height 379
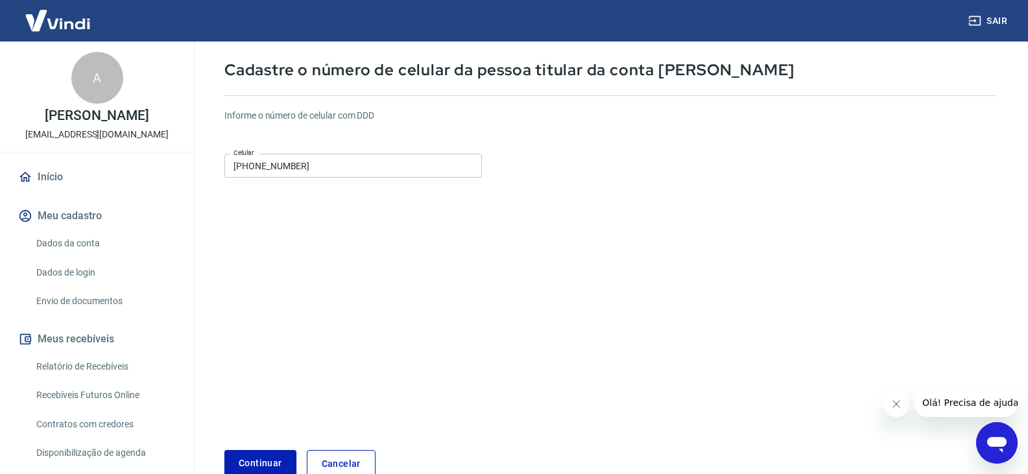
scroll to position [140, 0]
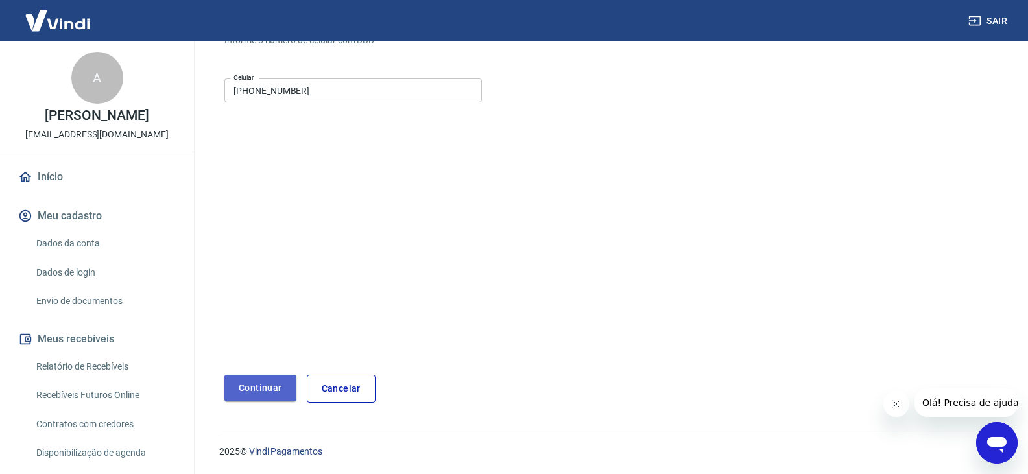
click at [268, 382] on button "Continuar" at bounding box center [260, 388] width 72 height 27
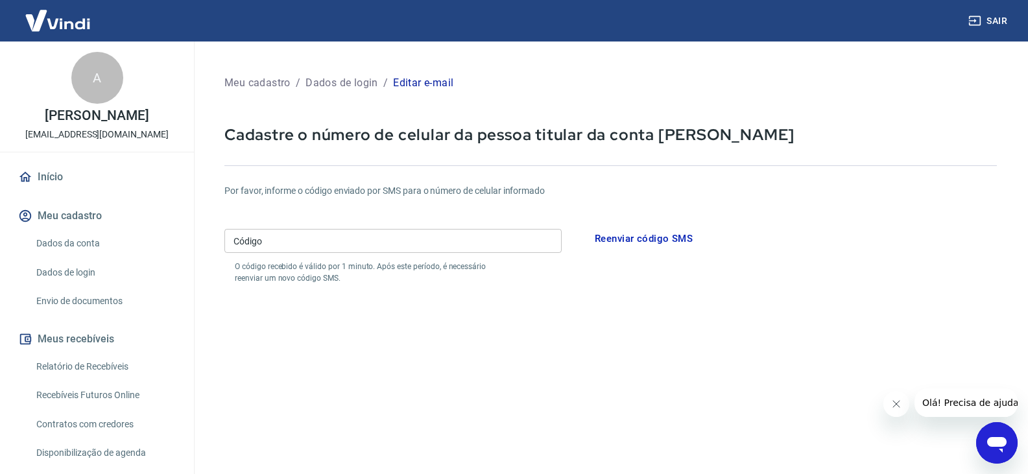
click at [58, 176] on link "Início" at bounding box center [97, 177] width 163 height 29
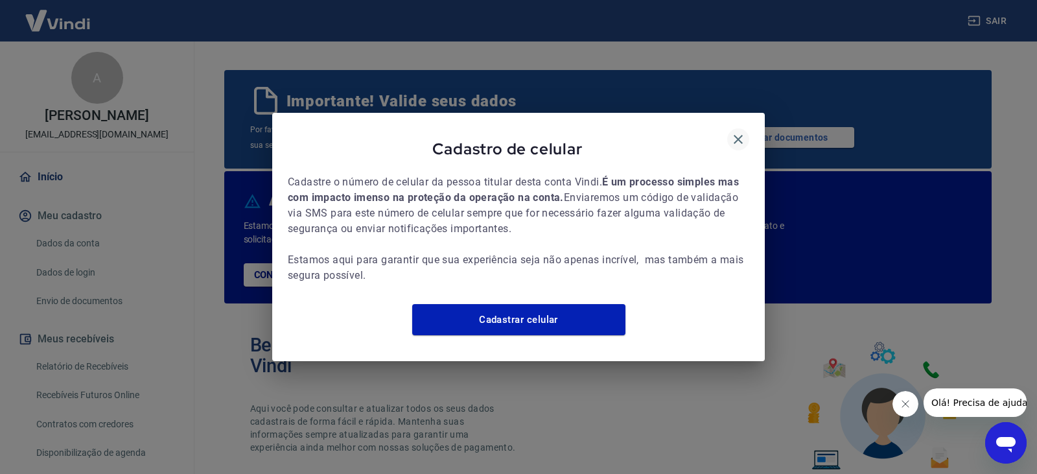
click at [739, 135] on icon "button" at bounding box center [738, 139] width 9 height 9
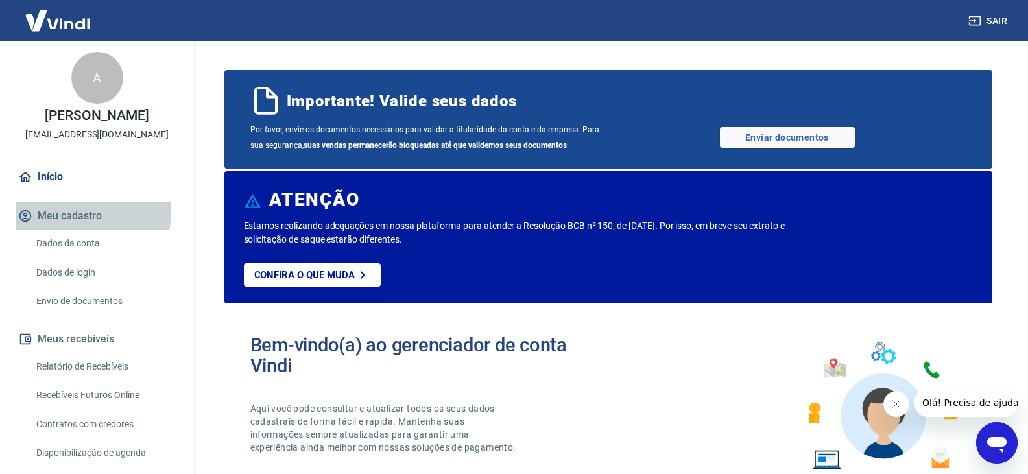
click at [77, 212] on button "Meu cadastro" at bounding box center [97, 216] width 163 height 29
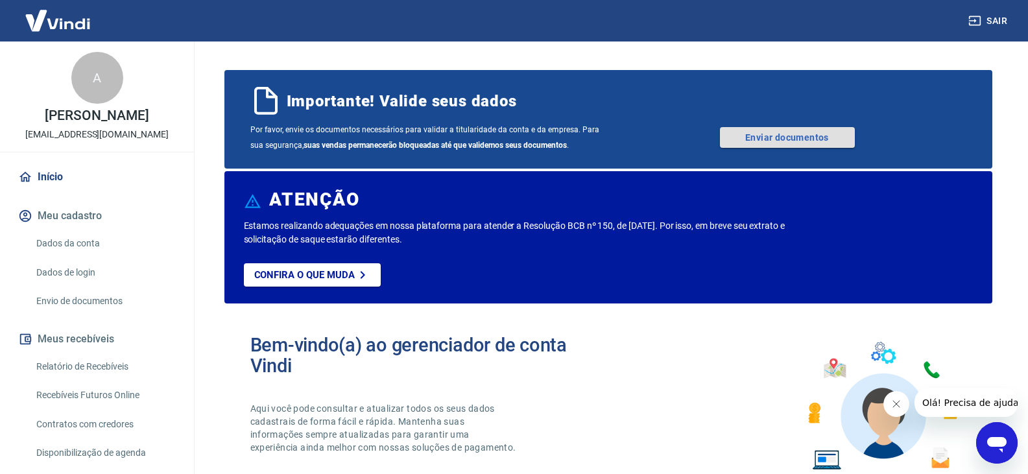
click at [805, 142] on link "Enviar documentos" at bounding box center [787, 137] width 135 height 21
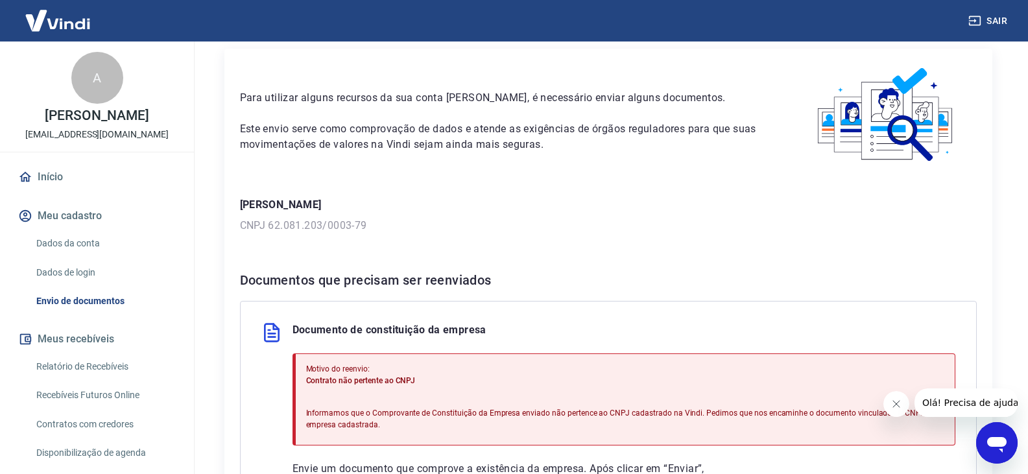
scroll to position [130, 0]
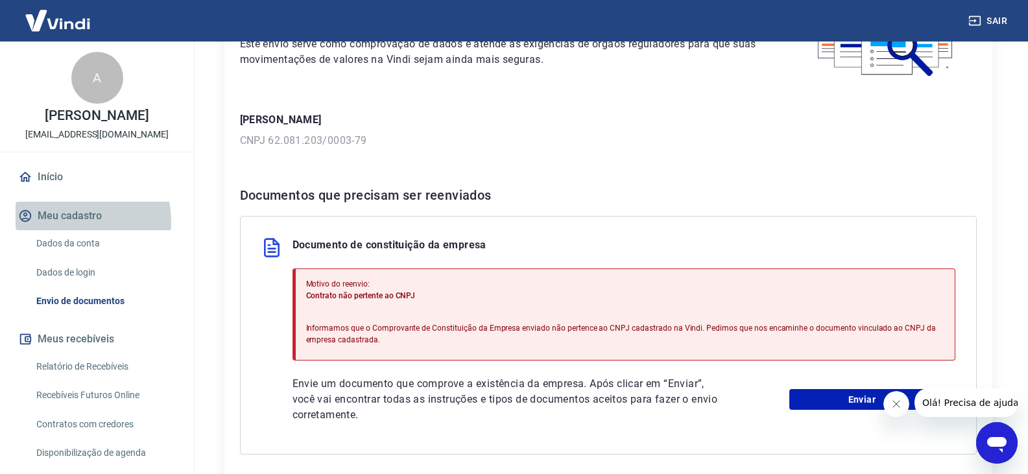
click at [77, 221] on button "Meu cadastro" at bounding box center [97, 216] width 163 height 29
click at [440, 304] on div "Motivo do reenvio: Contrato não pertente ao CNPJ Informamos que o Comprovante d…" at bounding box center [625, 314] width 638 height 83
click at [429, 303] on div "Motivo do reenvio: Contrato não pertente ao CNPJ Informamos que o Comprovante d…" at bounding box center [625, 314] width 638 height 83
click at [401, 298] on span "Contrato não pertente ao CNPJ" at bounding box center [361, 295] width 110 height 9
click at [384, 332] on p "Informamos que o Comprovante de Constituição da Empresa enviado não pertence ao…" at bounding box center [625, 333] width 638 height 23
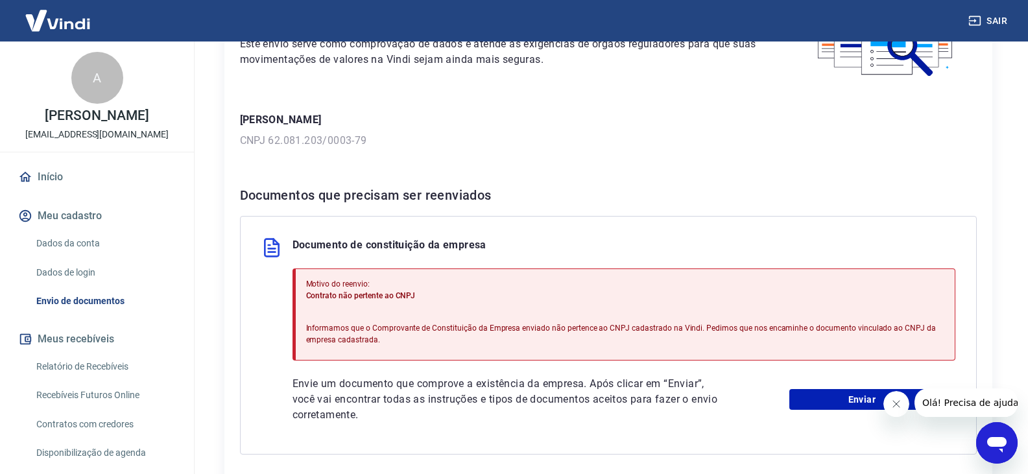
click at [316, 246] on p "Documento de constituição da empresa" at bounding box center [389, 247] width 194 height 21
drag, startPoint x: 316, startPoint y: 246, endPoint x: 379, endPoint y: 241, distance: 63.1
click at [379, 241] on p "Documento de constituição da empresa" at bounding box center [389, 247] width 194 height 21
click at [419, 246] on p "Documento de constituição da empresa" at bounding box center [389, 247] width 194 height 21
click at [393, 245] on p "Documento de constituição da empresa" at bounding box center [389, 247] width 194 height 21
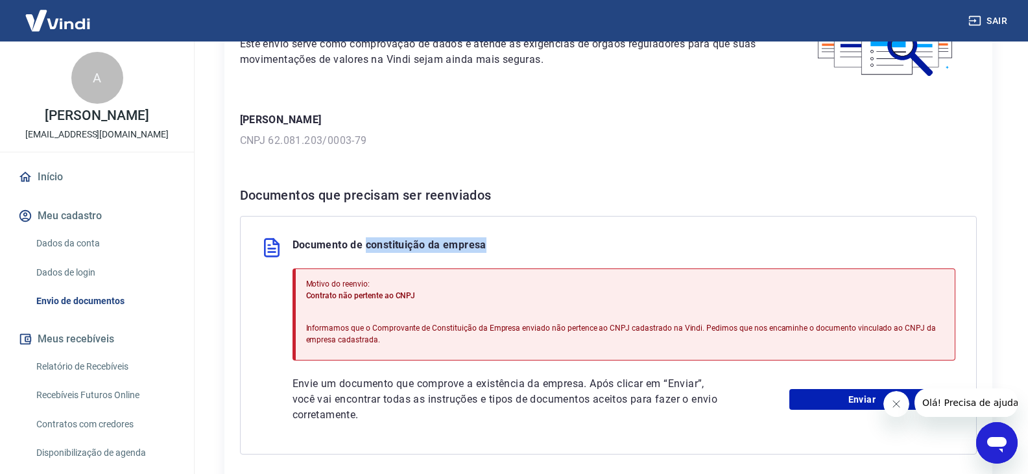
drag, startPoint x: 393, startPoint y: 245, endPoint x: 445, endPoint y: 245, distance: 51.9
click at [445, 245] on p "Documento de constituição da empresa" at bounding box center [389, 247] width 194 height 21
copy p "constituição da empresa"
click at [663, 213] on div "Documentos que precisam ser reenviados Documento de constituição da empresa Mot…" at bounding box center [608, 320] width 737 height 270
click at [394, 246] on p "Documento de constituição da empresa" at bounding box center [389, 247] width 194 height 21
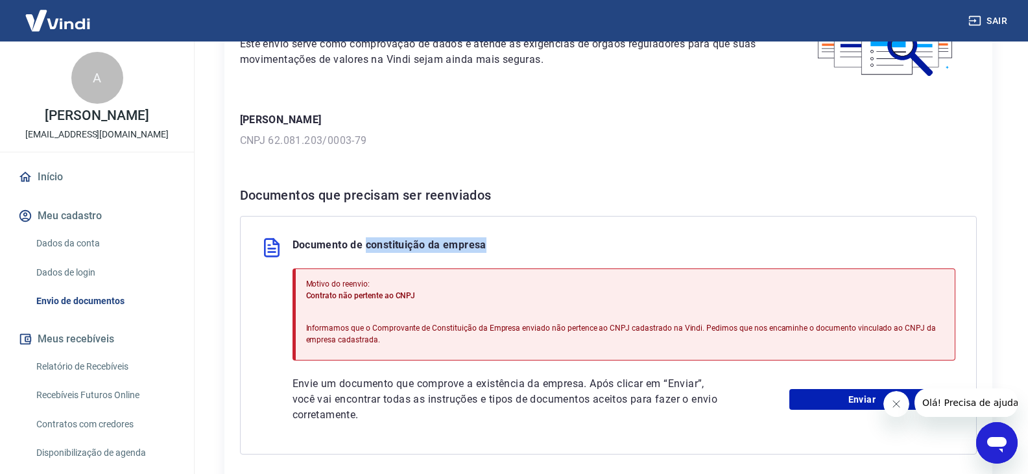
drag, startPoint x: 394, startPoint y: 246, endPoint x: 445, endPoint y: 244, distance: 51.3
click at [445, 244] on p "Documento de constituição da empresa" at bounding box center [389, 247] width 194 height 21
copy p "constituição da empresa"
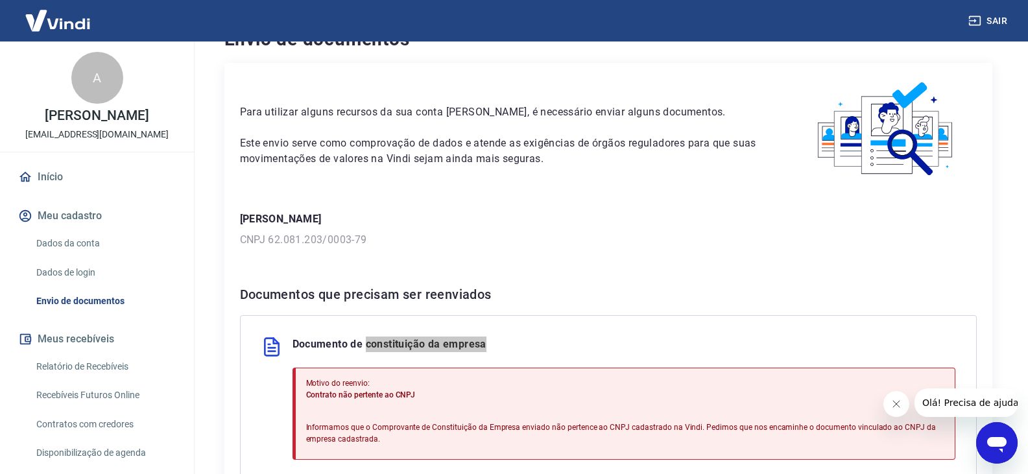
scroll to position [0, 0]
